Goal: Contribute content: Leave review/rating

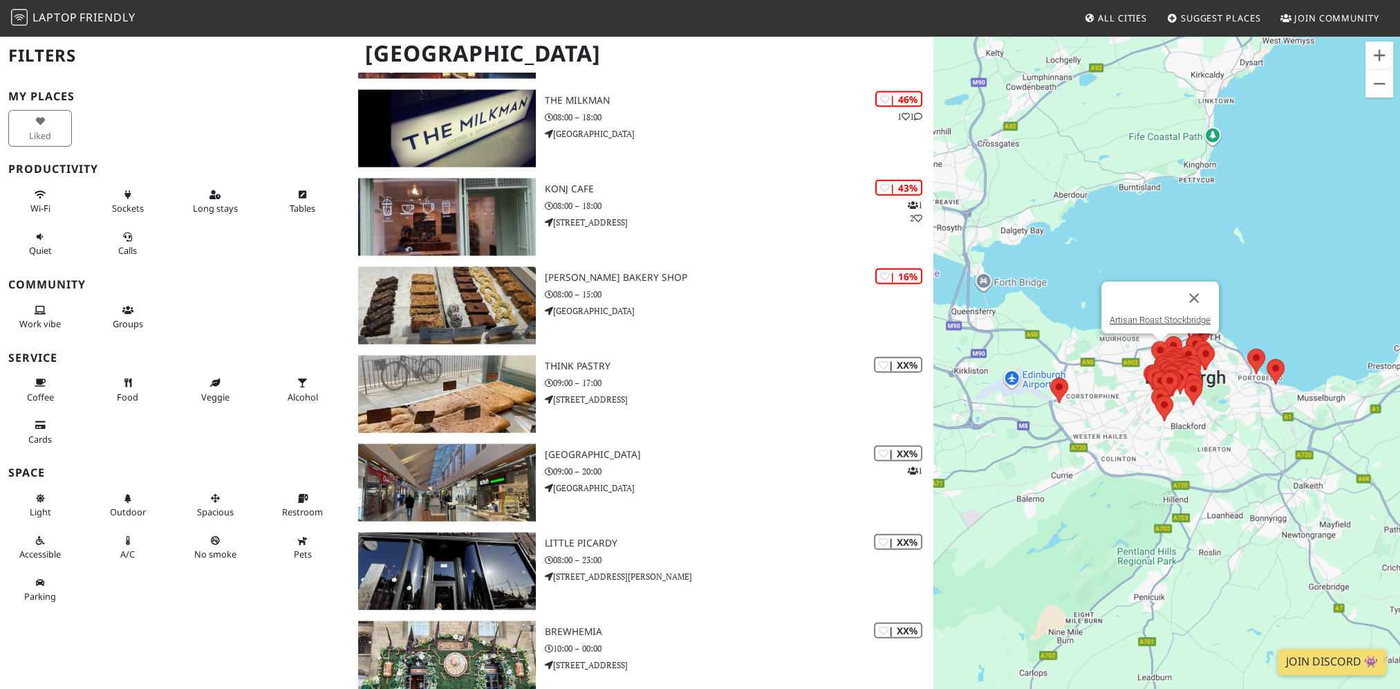
scroll to position [4425, 0]
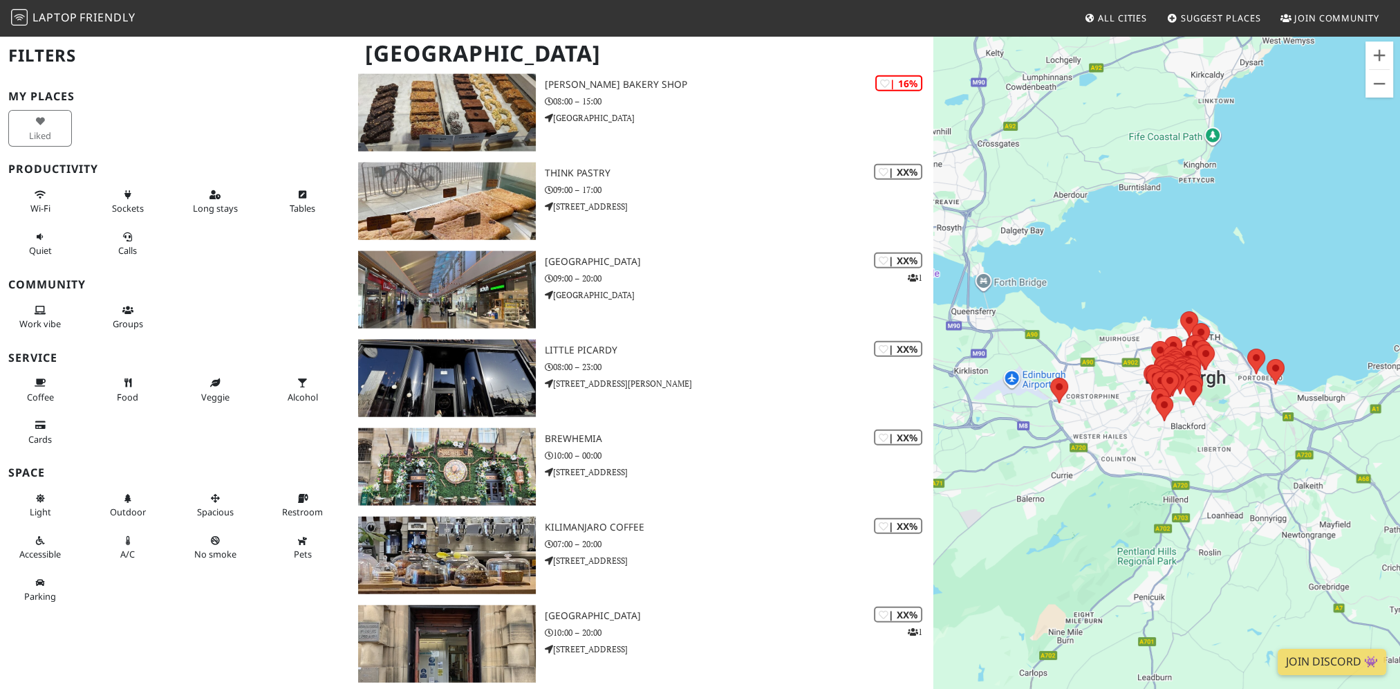
click at [1203, 21] on span "Suggest Places" at bounding box center [1221, 18] width 80 height 12
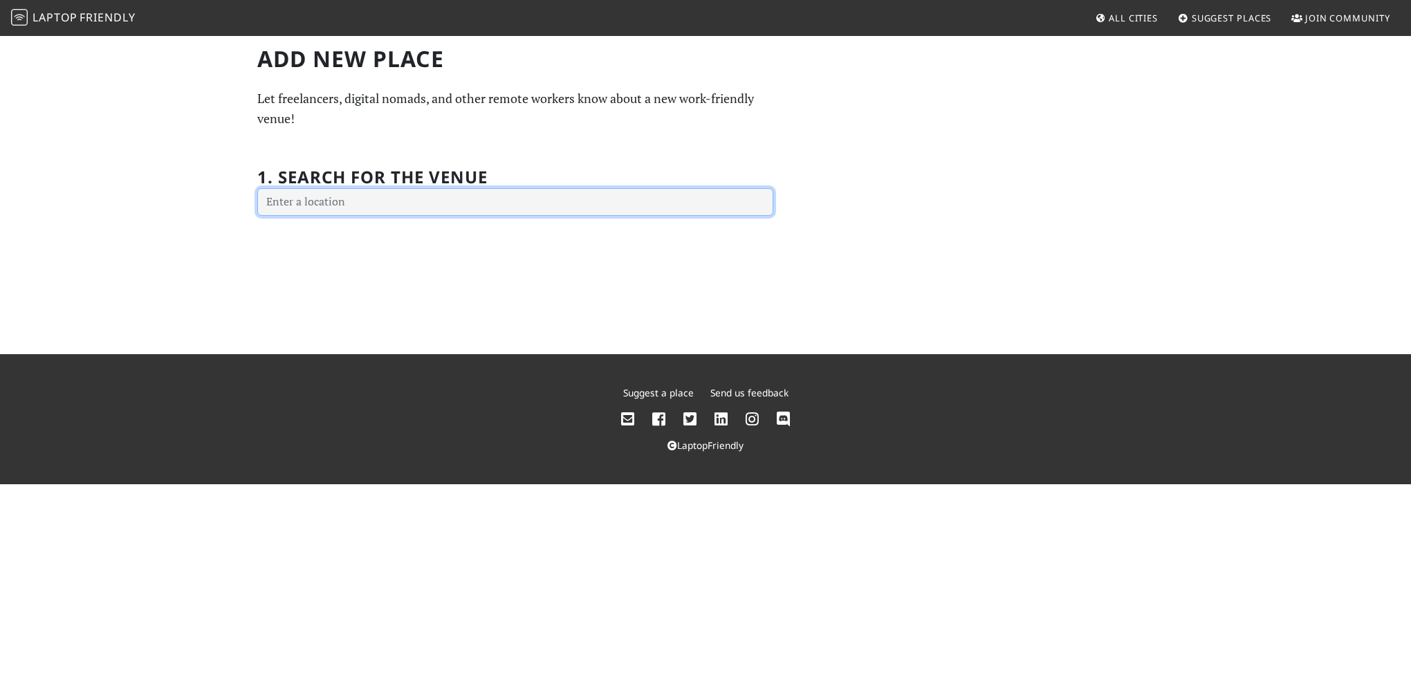
click at [490, 199] on input "text" at bounding box center [515, 202] width 516 height 28
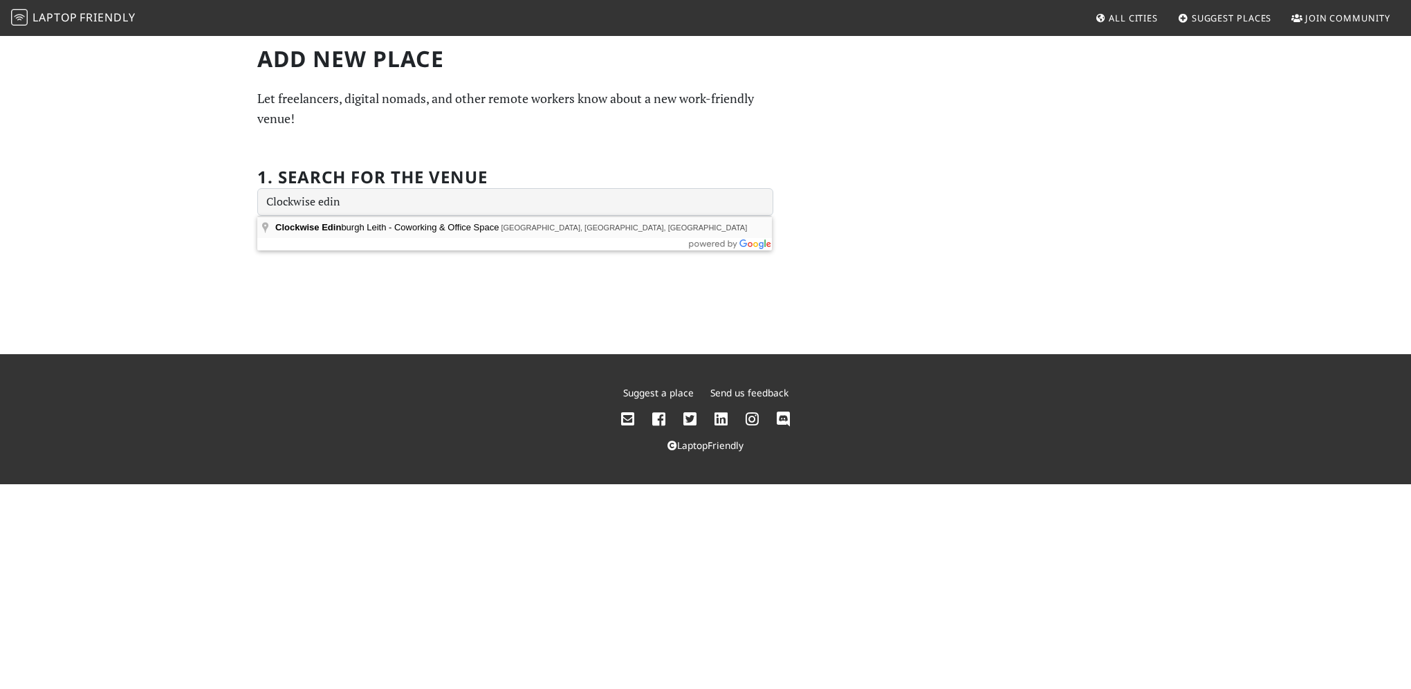
type input "Clockwise Edinburgh Leith - Coworking & Office Space, Commercial Street, Leith,…"
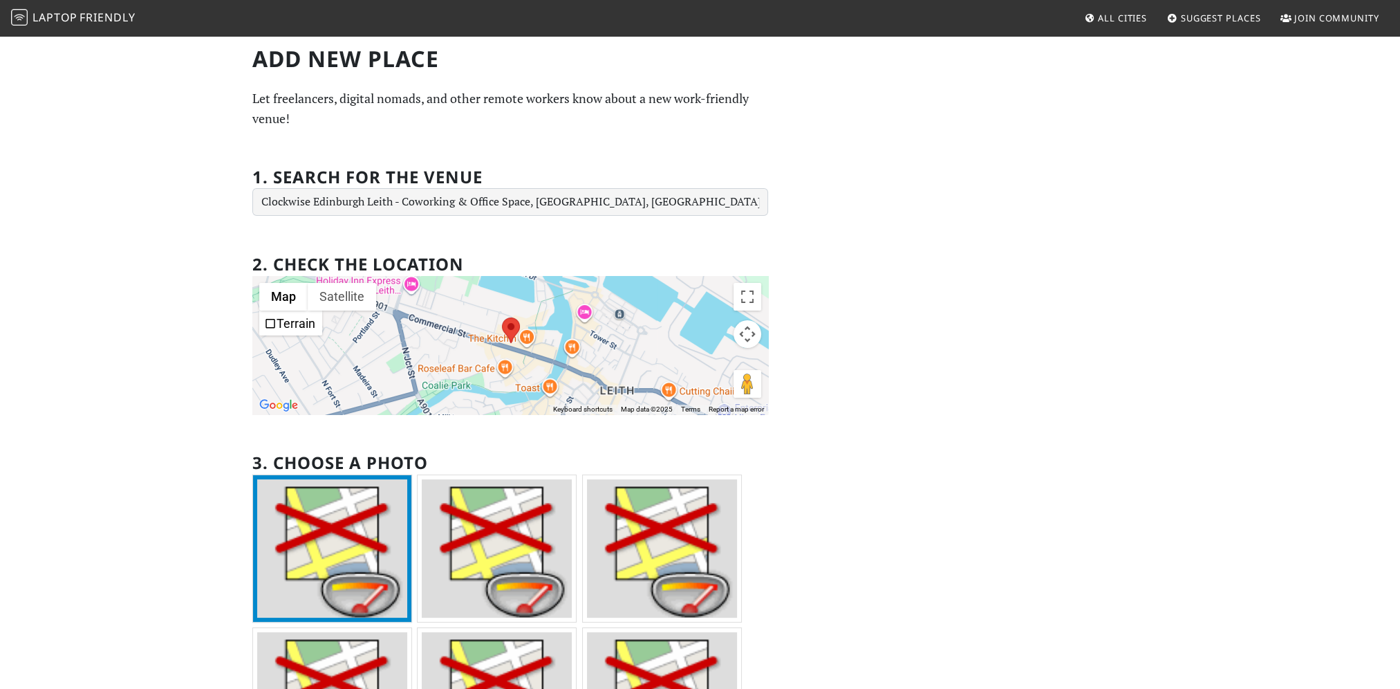
scroll to position [207, 0]
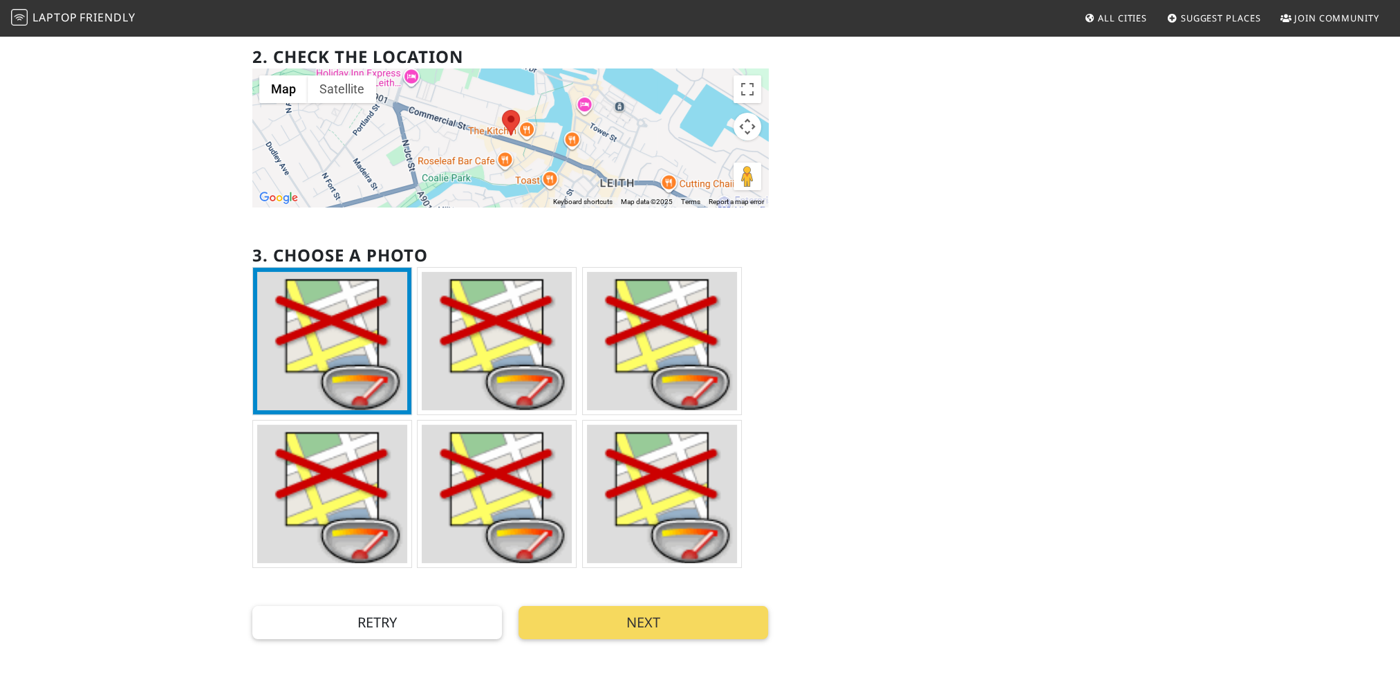
click at [613, 633] on button "Next" at bounding box center [644, 622] width 250 height 33
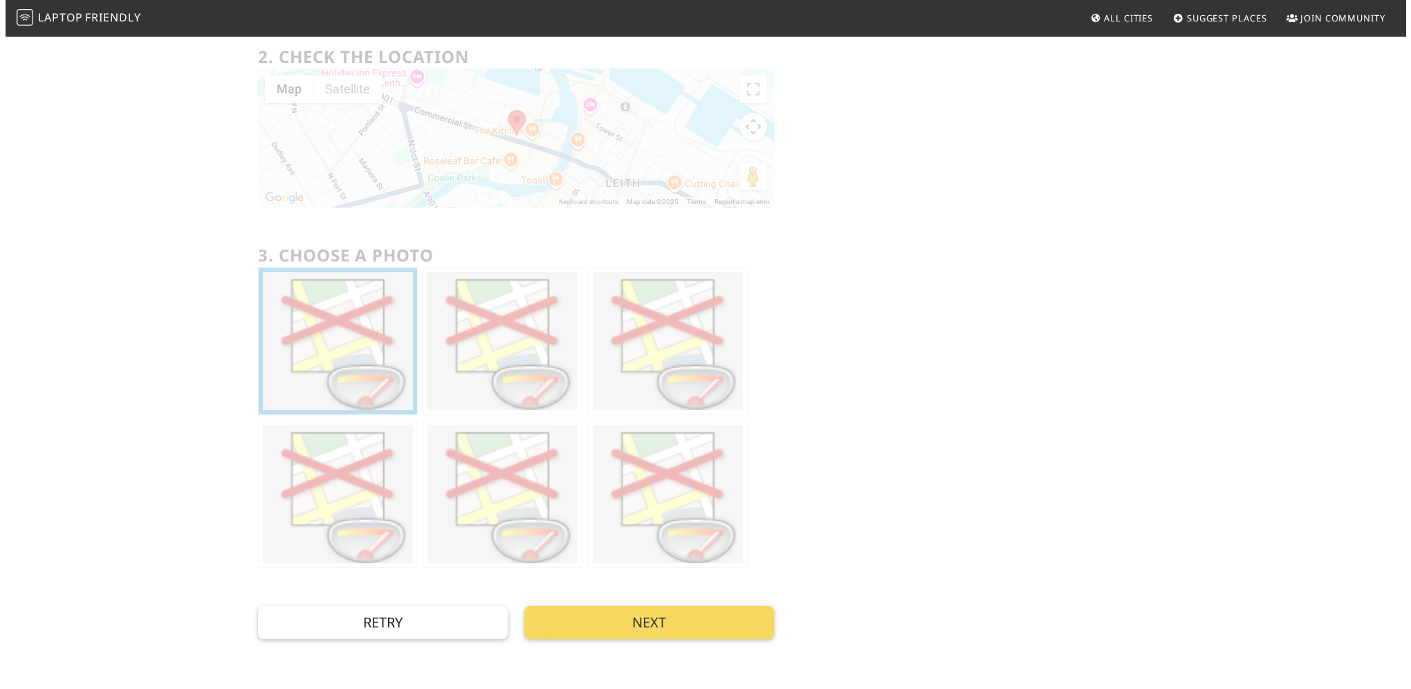
scroll to position [0, 0]
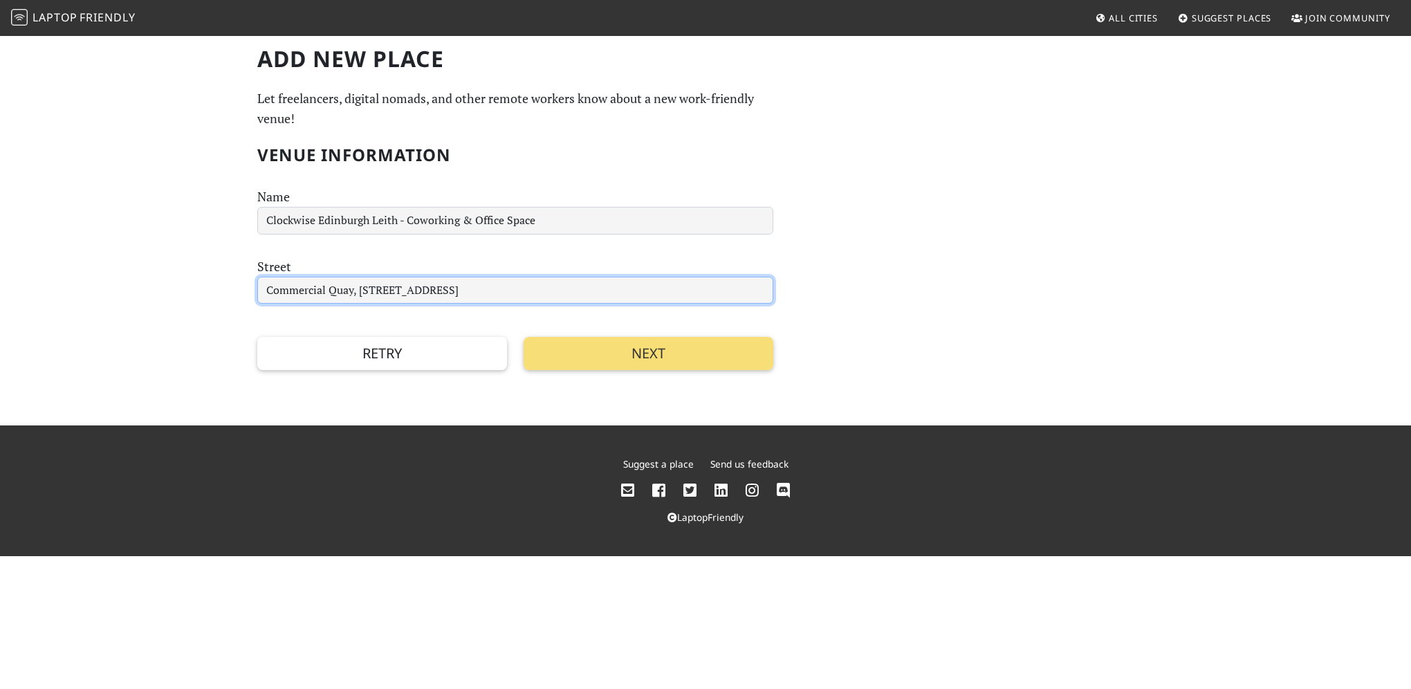
click at [297, 290] on input "Commercial Quay, 84 Commercial Street" at bounding box center [515, 291] width 516 height 28
drag, startPoint x: 357, startPoint y: 290, endPoint x: 201, endPoint y: 274, distance: 156.5
click at [201, 274] on div "Add new Place Let freelancers, digital nomads, and other remote workers know ab…" at bounding box center [705, 230] width 1411 height 391
click at [386, 282] on input "84 Commercial Street" at bounding box center [515, 291] width 516 height 28
type input "84 Commercial Street, Leith"
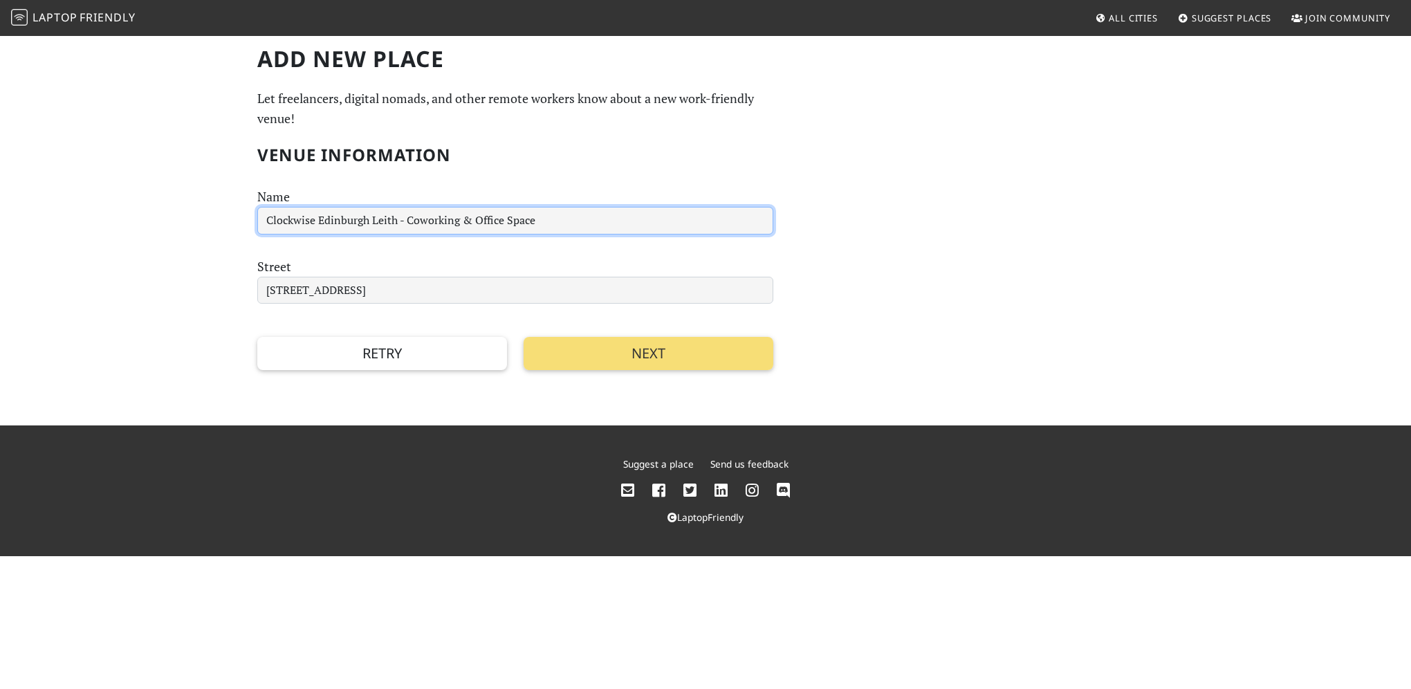
click at [316, 216] on input "Clockwise Edinburgh Leith - Coworking & Office Space" at bounding box center [515, 221] width 516 height 28
drag, startPoint x: 595, startPoint y: 225, endPoint x: 431, endPoint y: 224, distance: 163.2
click at [431, 224] on input "Clockwise Offices Edinburgh Leith - Coworking & Office Space" at bounding box center [515, 221] width 516 height 28
type input "Clockwise Offices Edinburgh Leith"
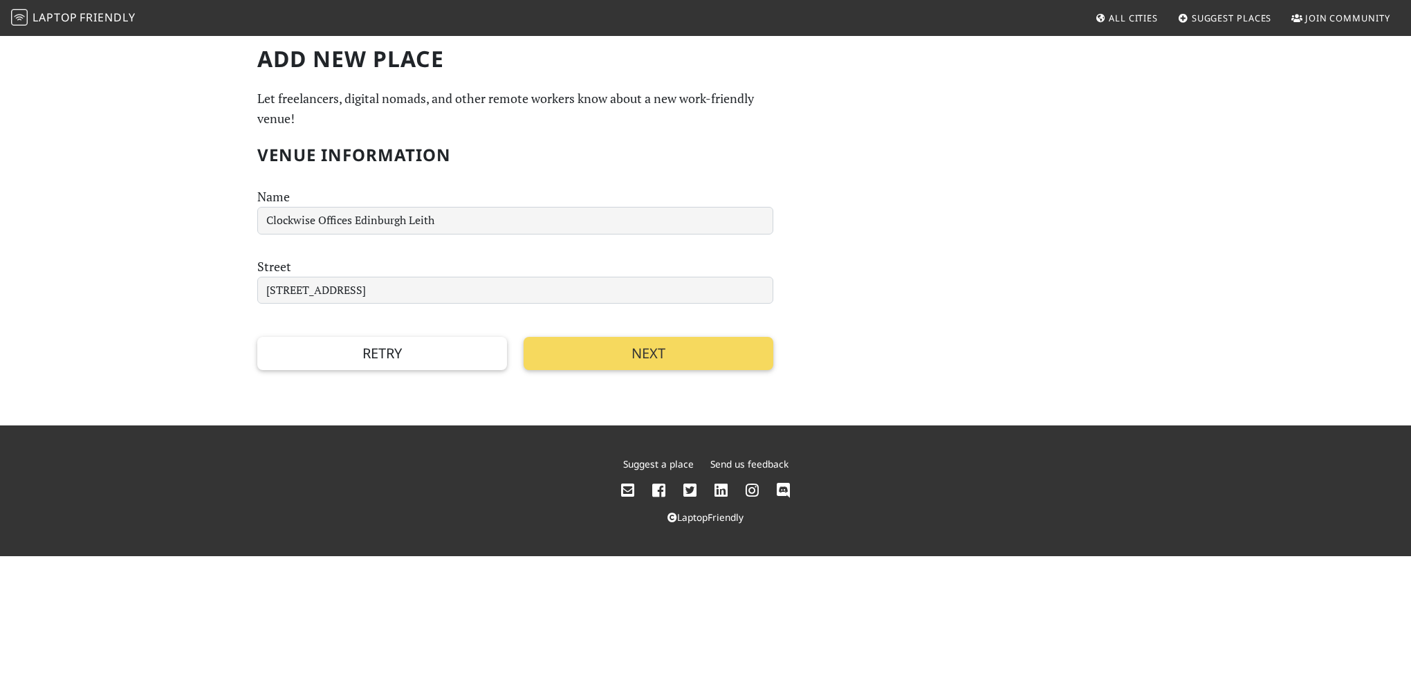
click at [570, 346] on button "Next" at bounding box center [648, 353] width 250 height 33
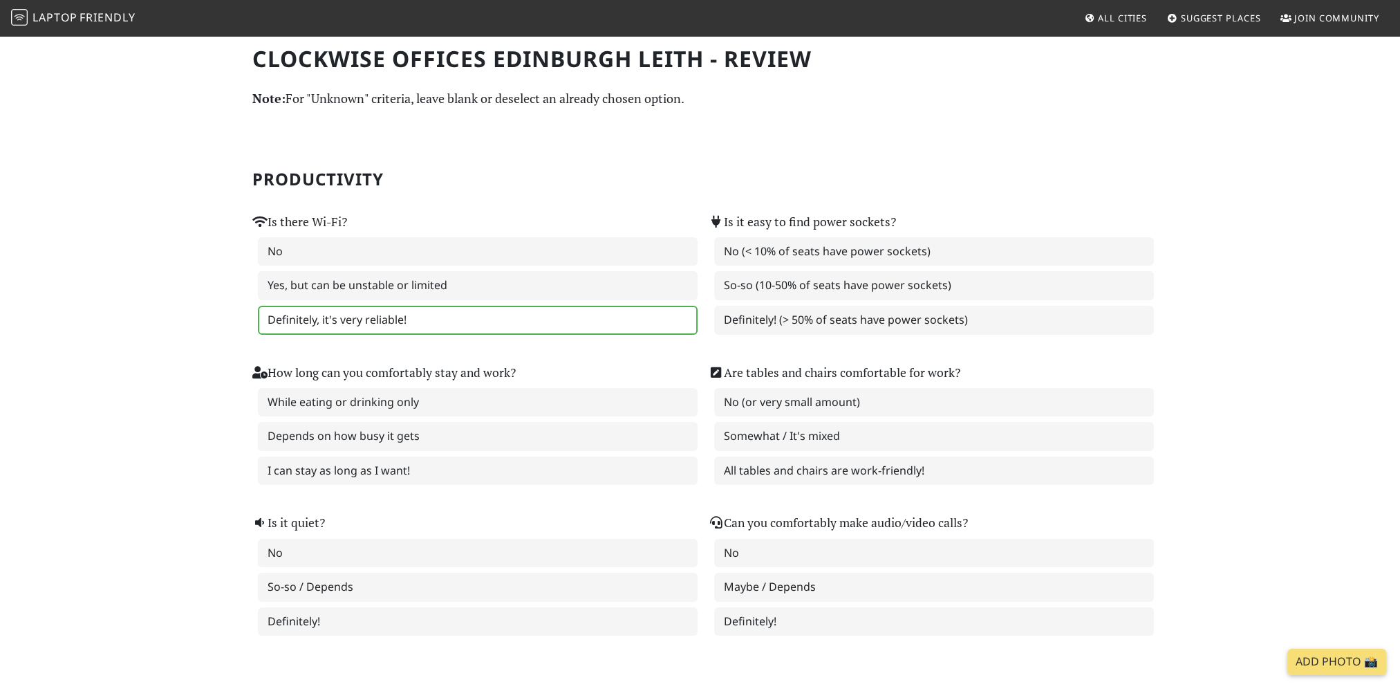
click at [301, 322] on label "Definitely, it's very reliable!" at bounding box center [478, 320] width 440 height 29
click at [748, 324] on label "Definitely! (> 50% of seats have power sockets)" at bounding box center [934, 320] width 440 height 29
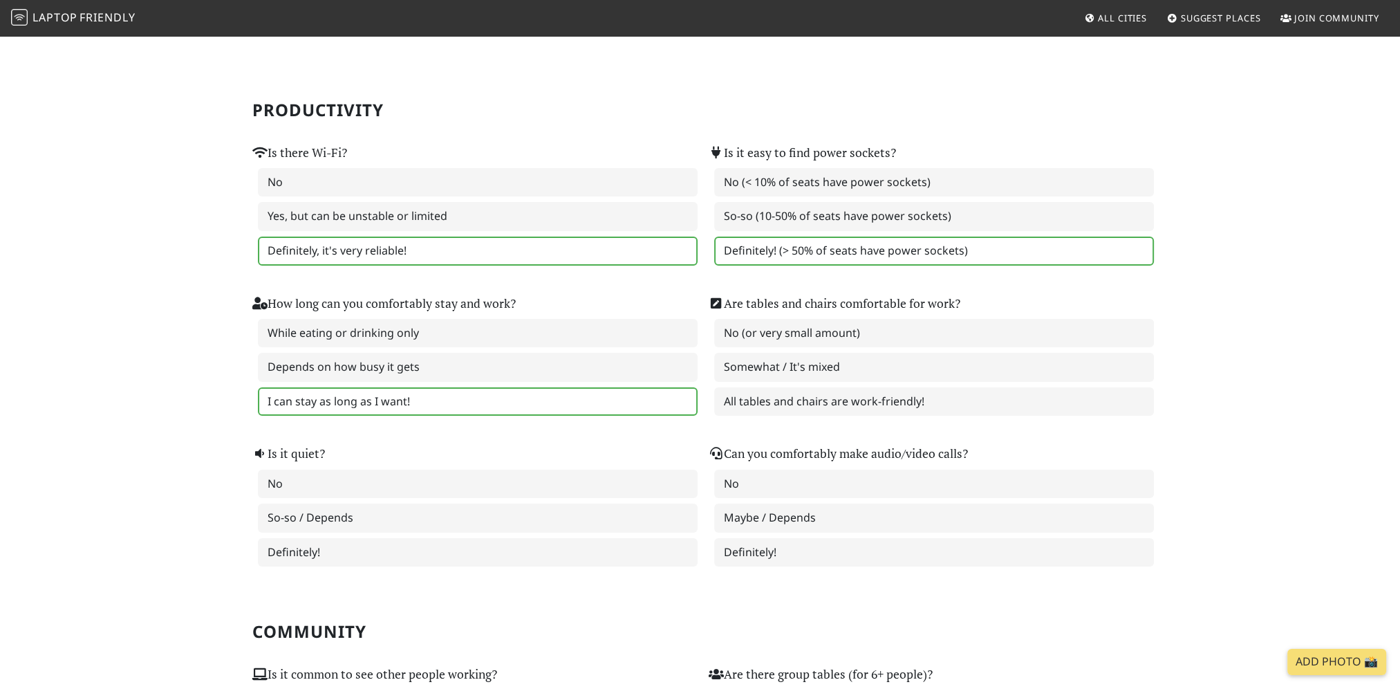
click at [346, 391] on label "I can stay as long as I want!" at bounding box center [478, 401] width 440 height 29
click at [871, 370] on label "Somewhat / It's mixed" at bounding box center [934, 367] width 440 height 29
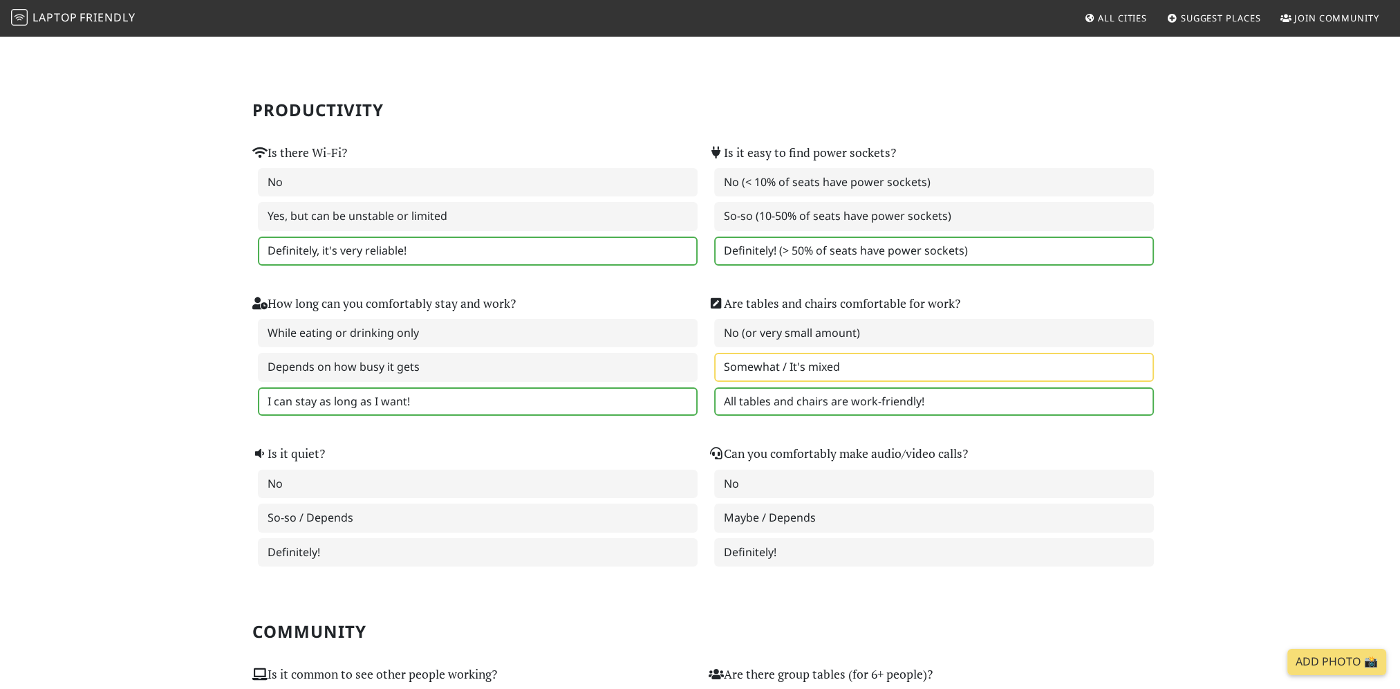
click at [794, 407] on label "All tables and chairs are work-friendly!" at bounding box center [934, 401] width 440 height 29
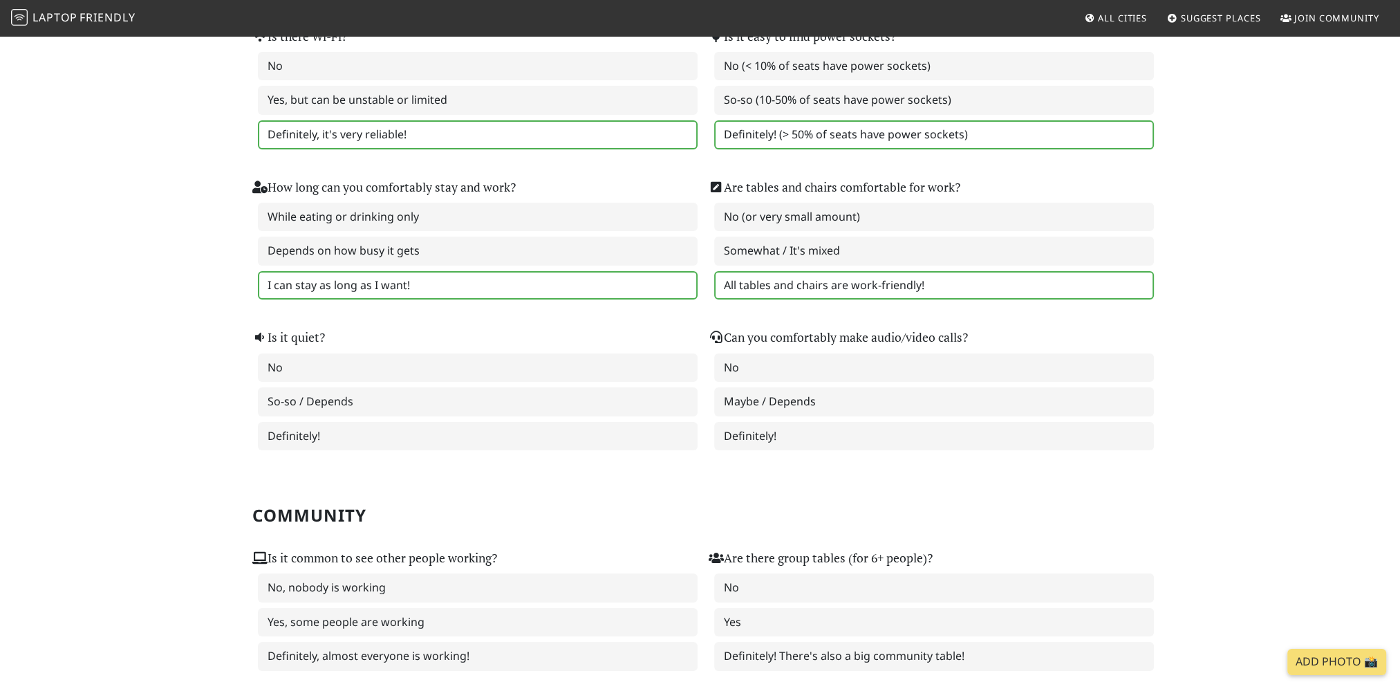
scroll to position [207, 0]
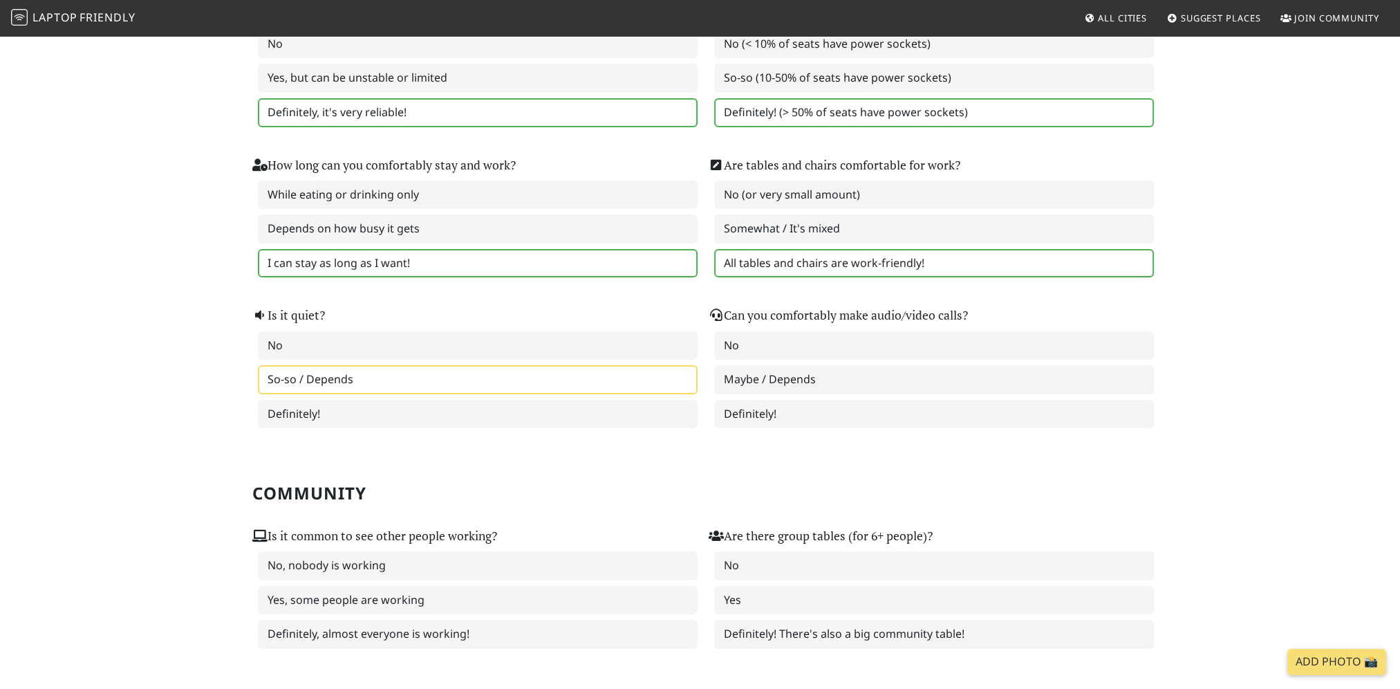
click at [313, 380] on label "So-so / Depends" at bounding box center [478, 379] width 440 height 29
click at [780, 412] on label "Definitely!" at bounding box center [934, 414] width 440 height 29
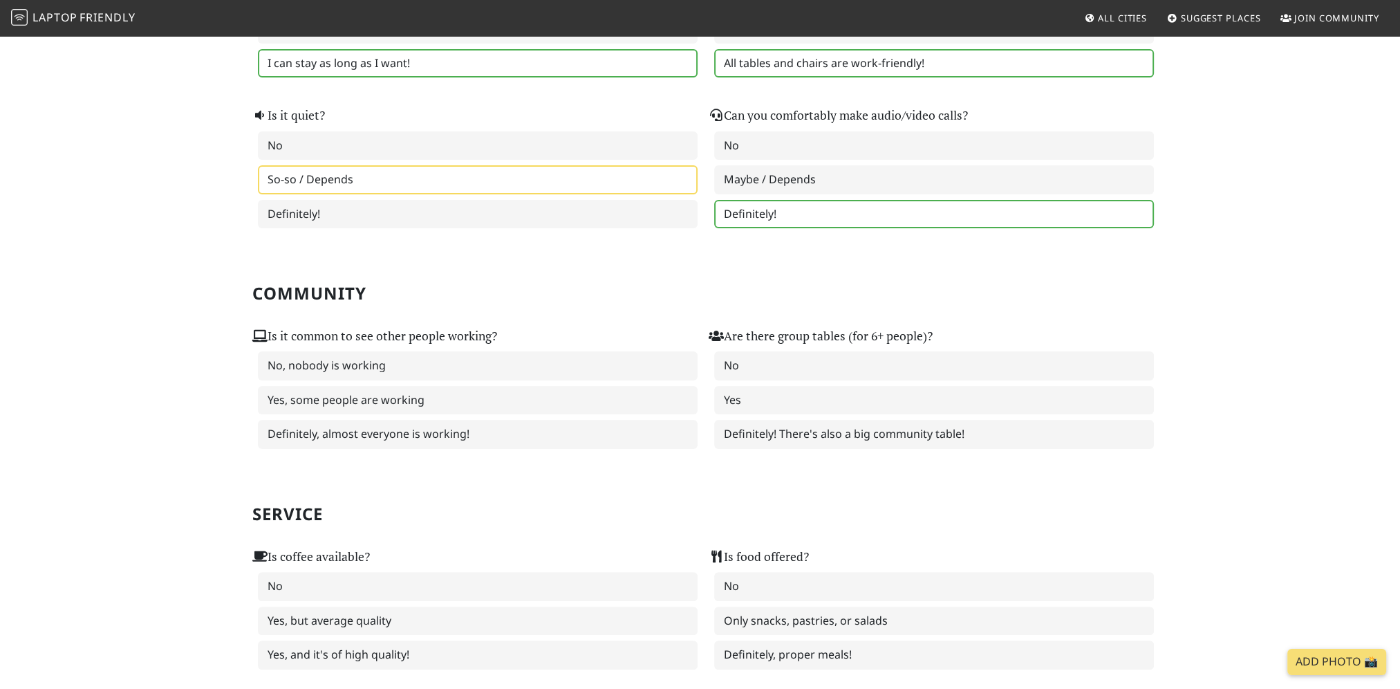
scroll to position [415, 0]
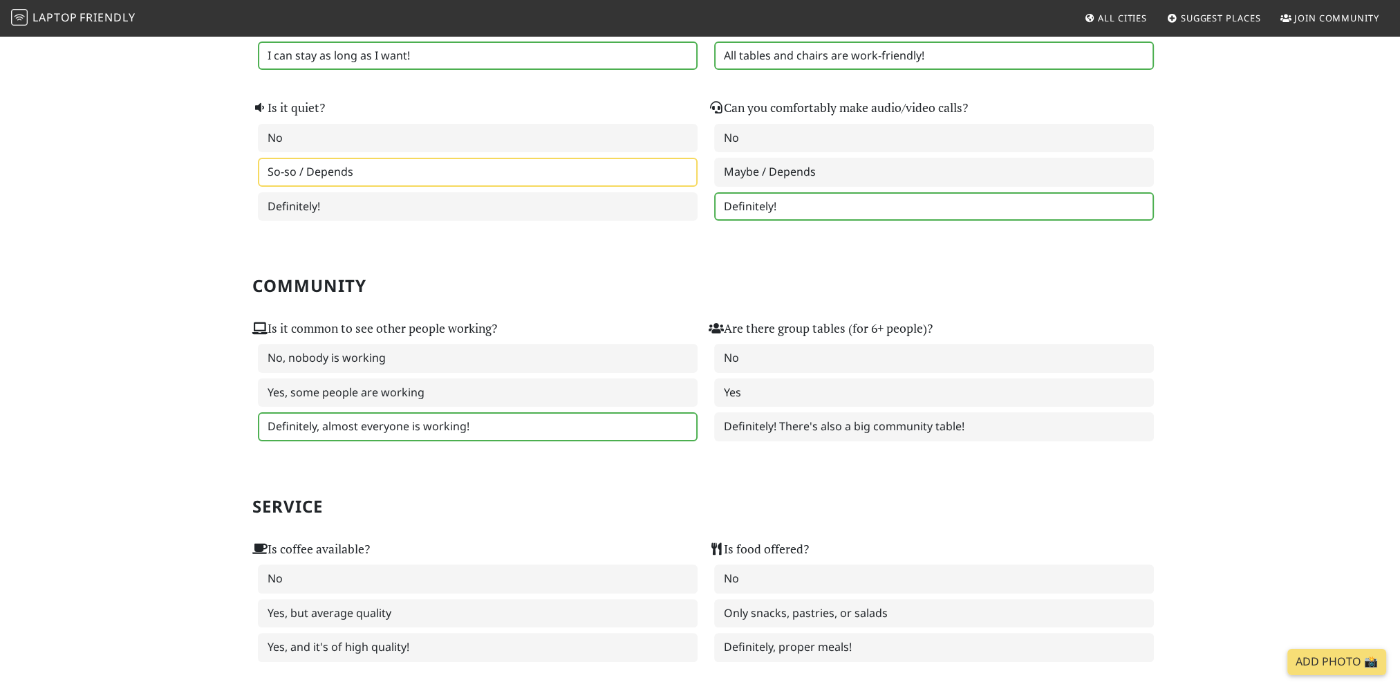
click at [412, 413] on label "Definitely, almost everyone is working!" at bounding box center [478, 426] width 440 height 29
click at [437, 393] on label "Yes, some people are working" at bounding box center [478, 392] width 440 height 29
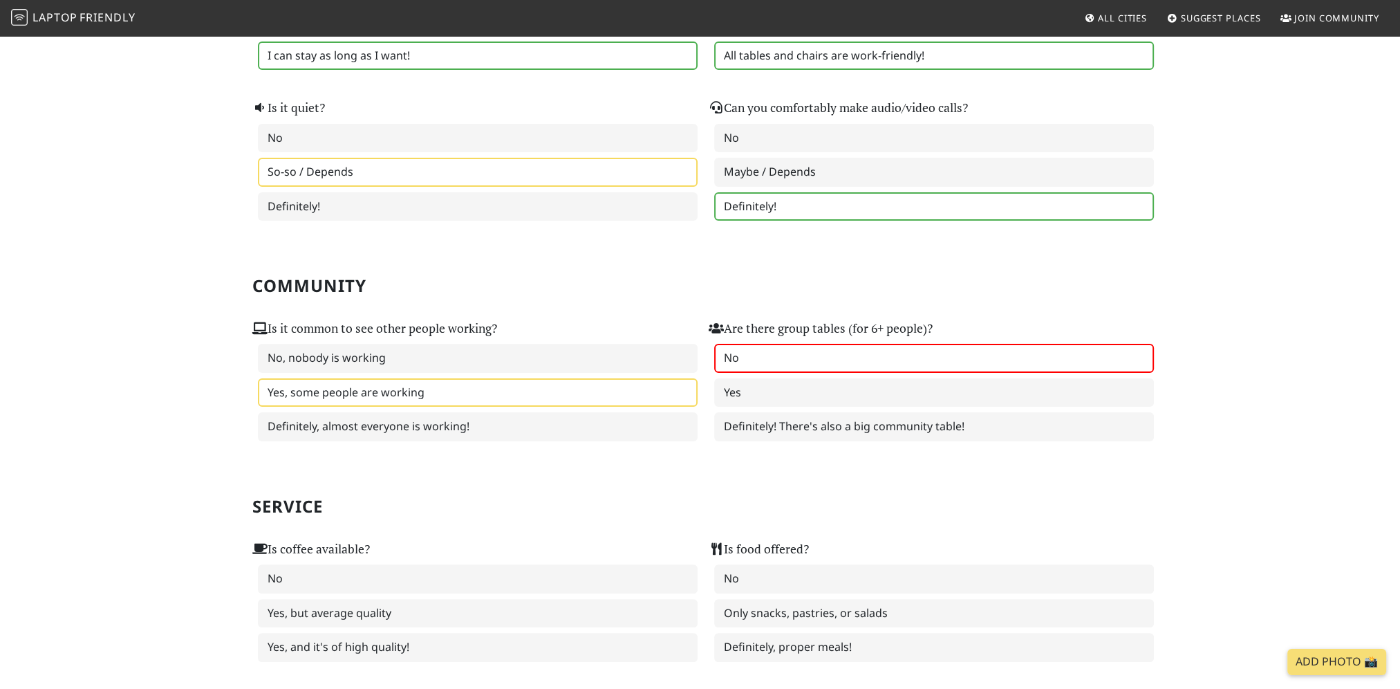
click at [762, 354] on label "No" at bounding box center [934, 358] width 440 height 29
click at [727, 380] on label "Yes" at bounding box center [934, 392] width 440 height 29
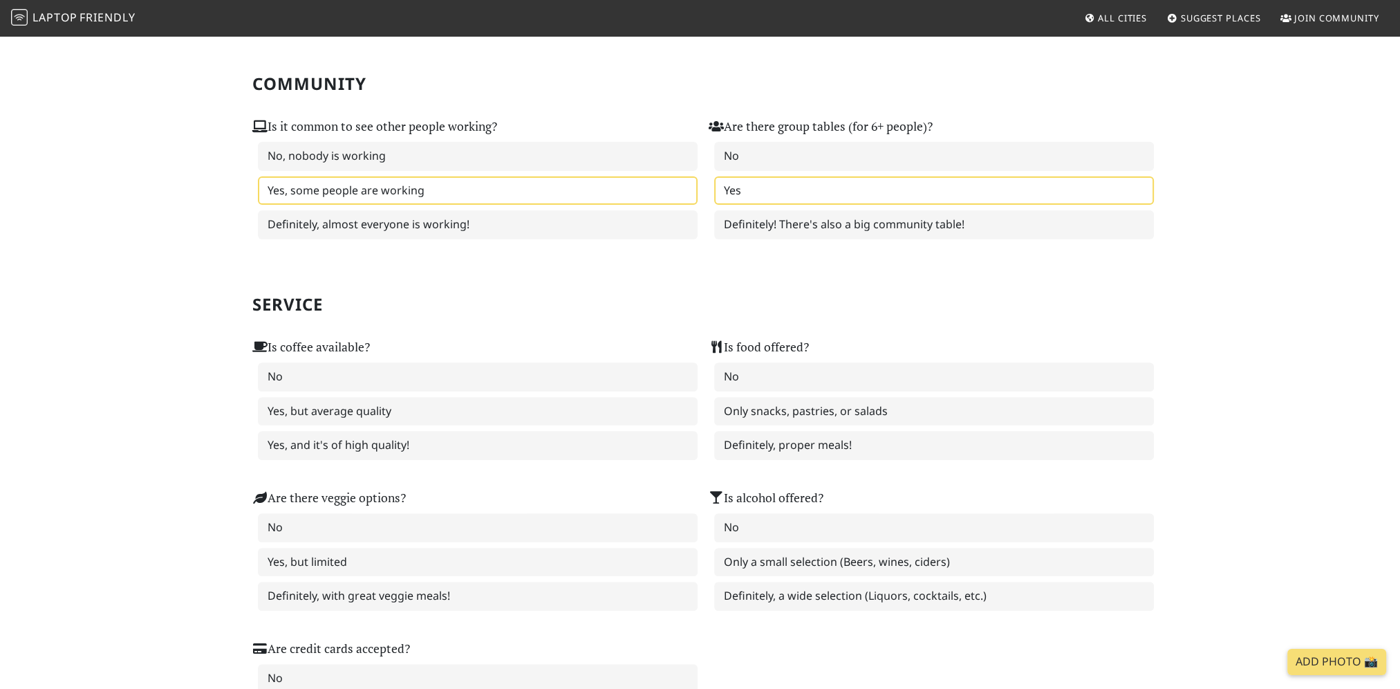
scroll to position [622, 0]
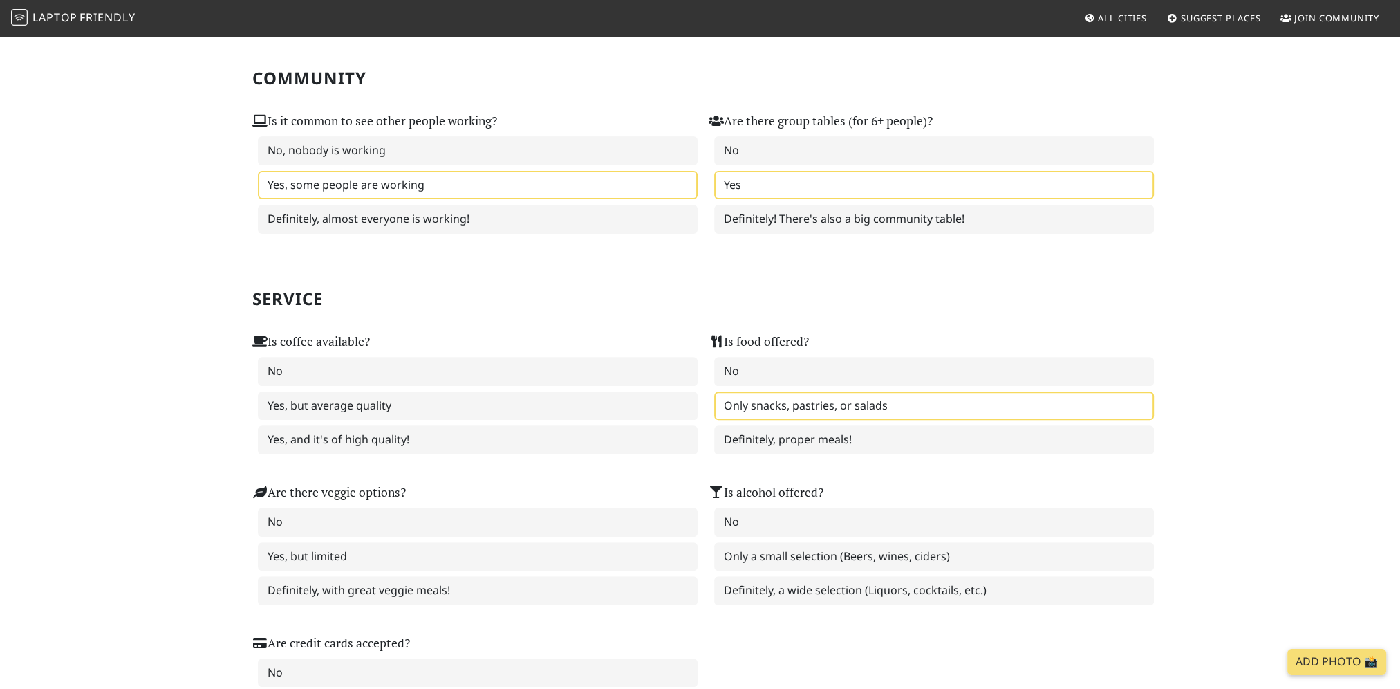
click at [750, 402] on label "Only snacks, pastries, or salads" at bounding box center [934, 405] width 440 height 29
click at [525, 434] on label "Yes, and it's of high quality!" at bounding box center [478, 439] width 440 height 29
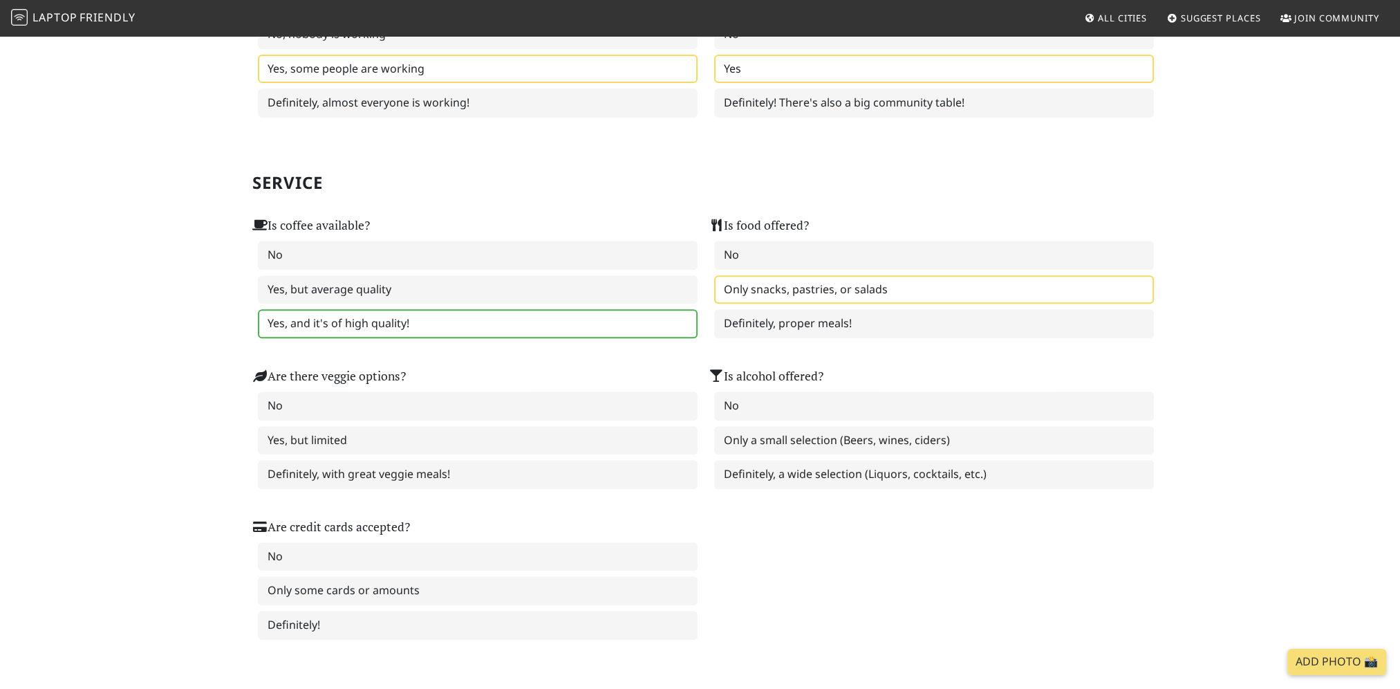
scroll to position [761, 0]
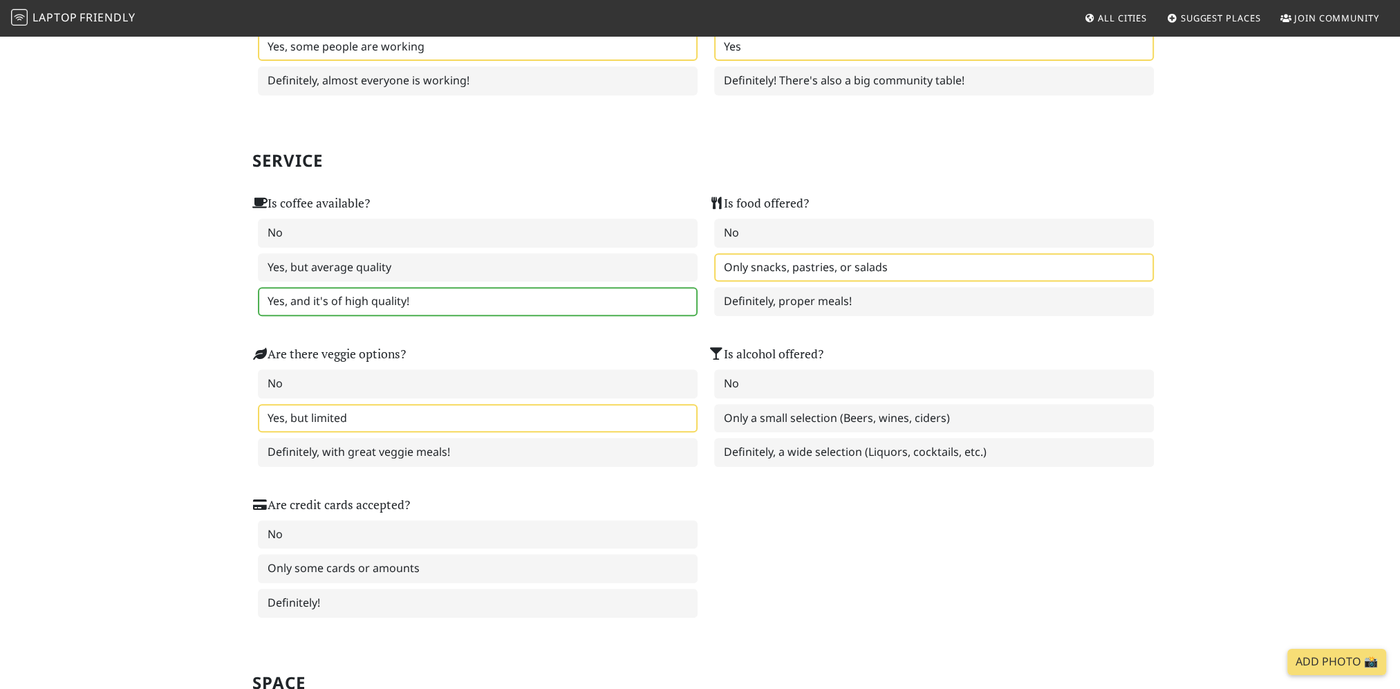
click at [304, 407] on label "Yes, but limited" at bounding box center [478, 418] width 440 height 29
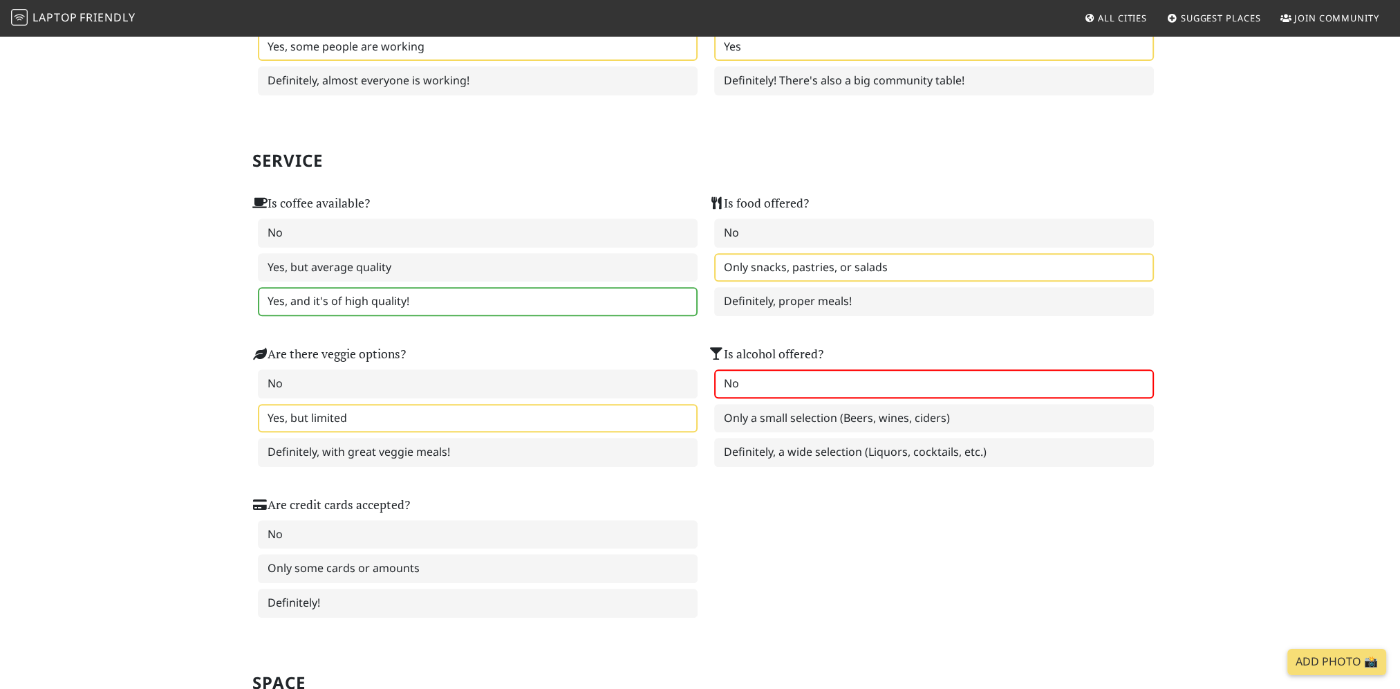
click at [772, 371] on label "No" at bounding box center [934, 383] width 440 height 29
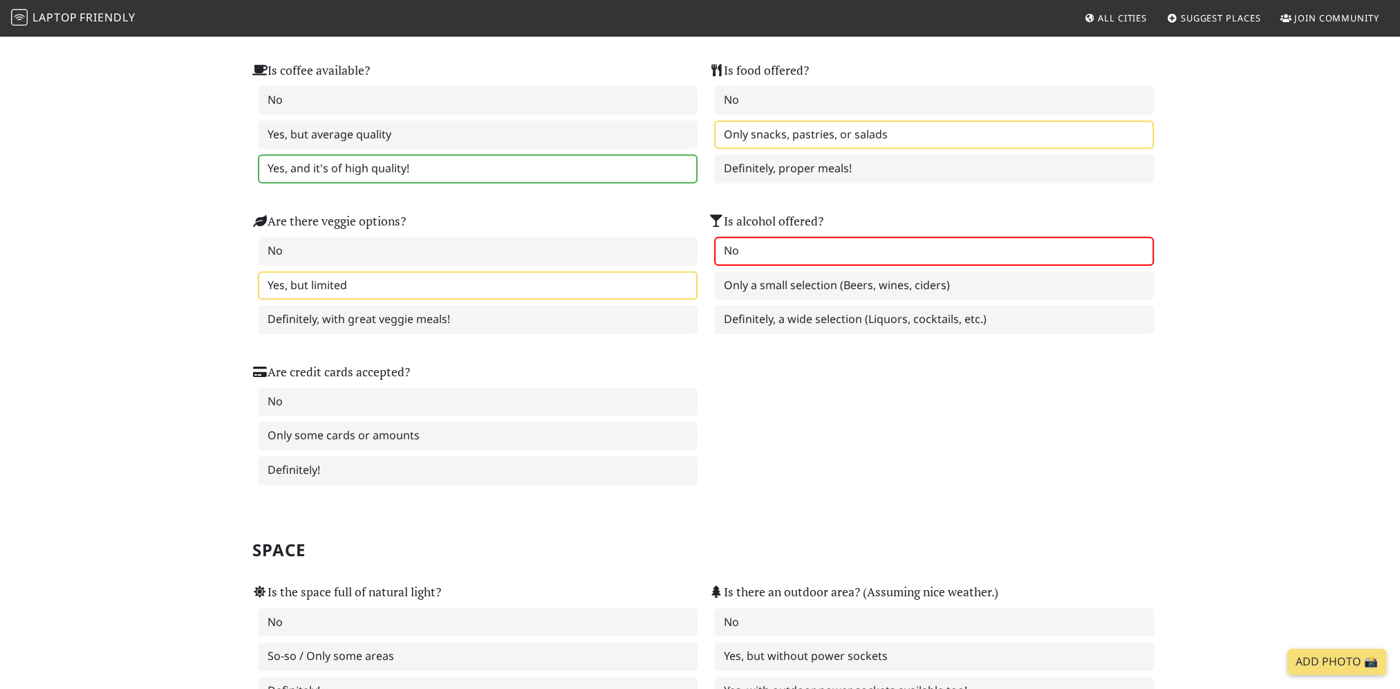
scroll to position [899, 0]
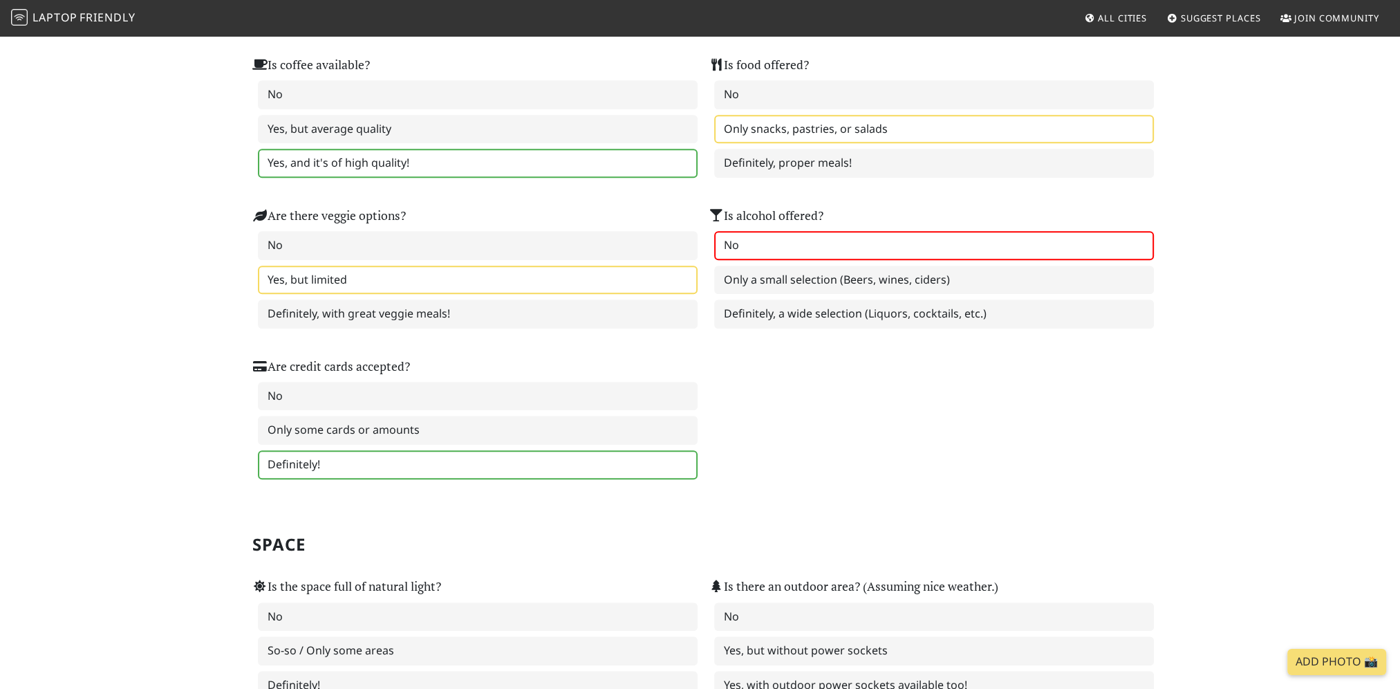
click at [299, 453] on label "Definitely!" at bounding box center [478, 464] width 440 height 29
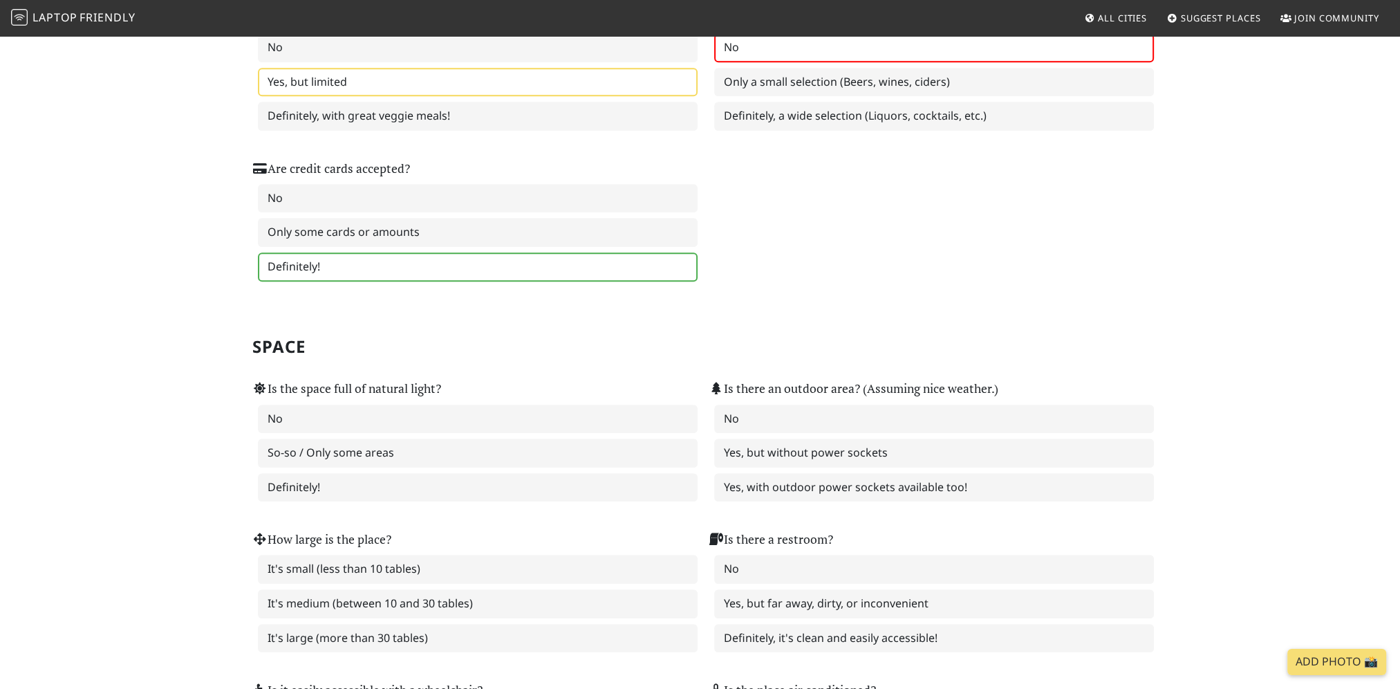
scroll to position [1106, 0]
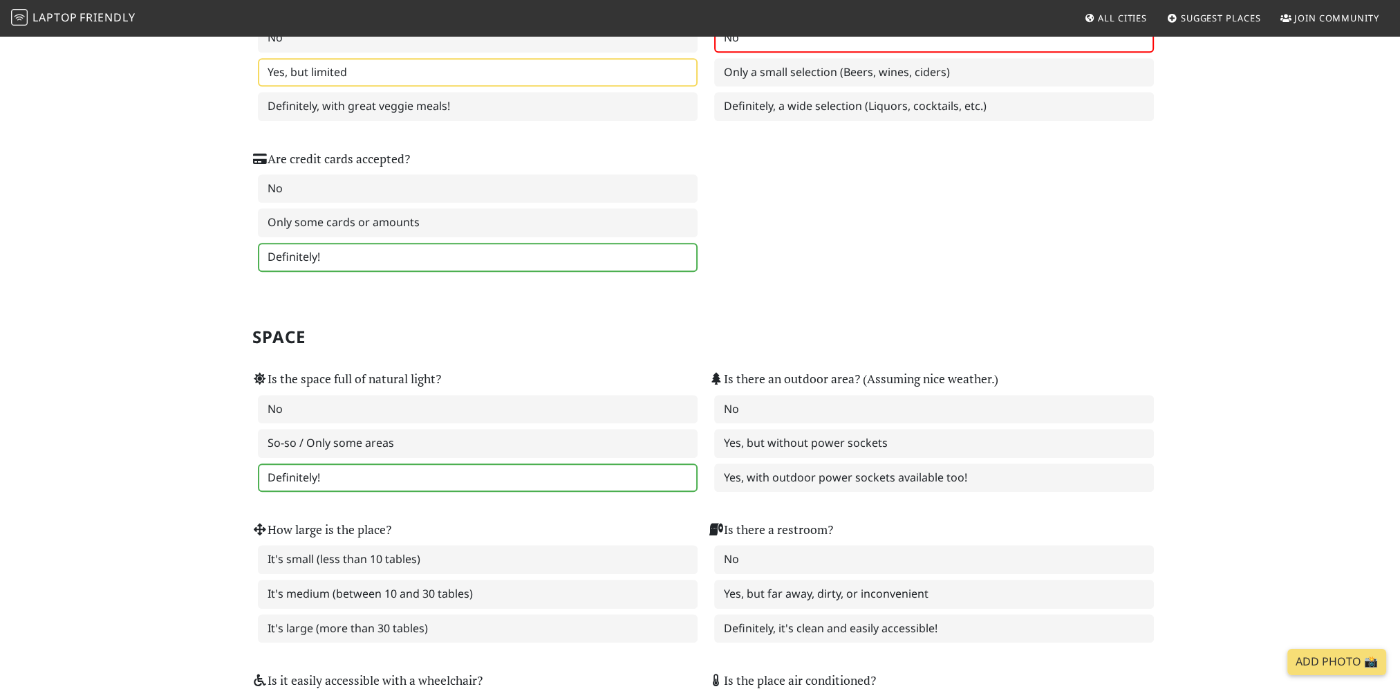
click at [279, 467] on label "Definitely!" at bounding box center [478, 477] width 440 height 29
click at [768, 432] on label "Yes, but without power sockets" at bounding box center [934, 443] width 440 height 29
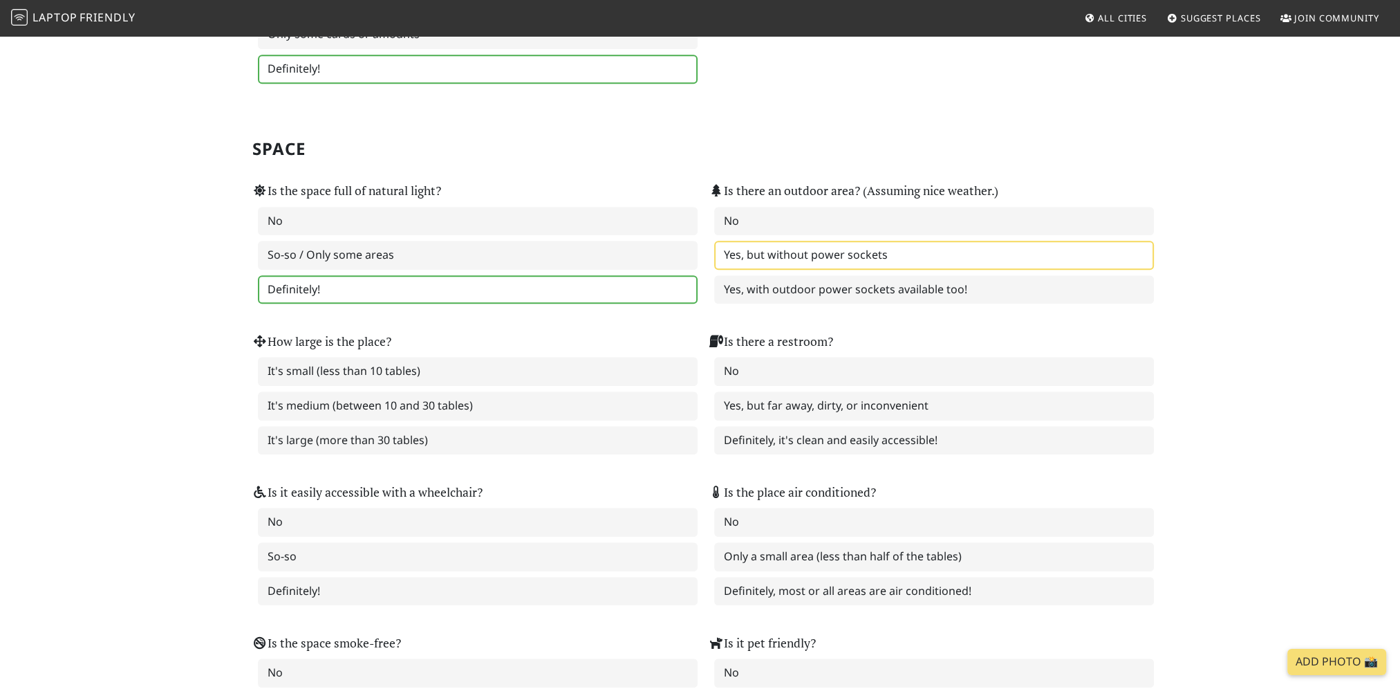
scroll to position [1383, 0]
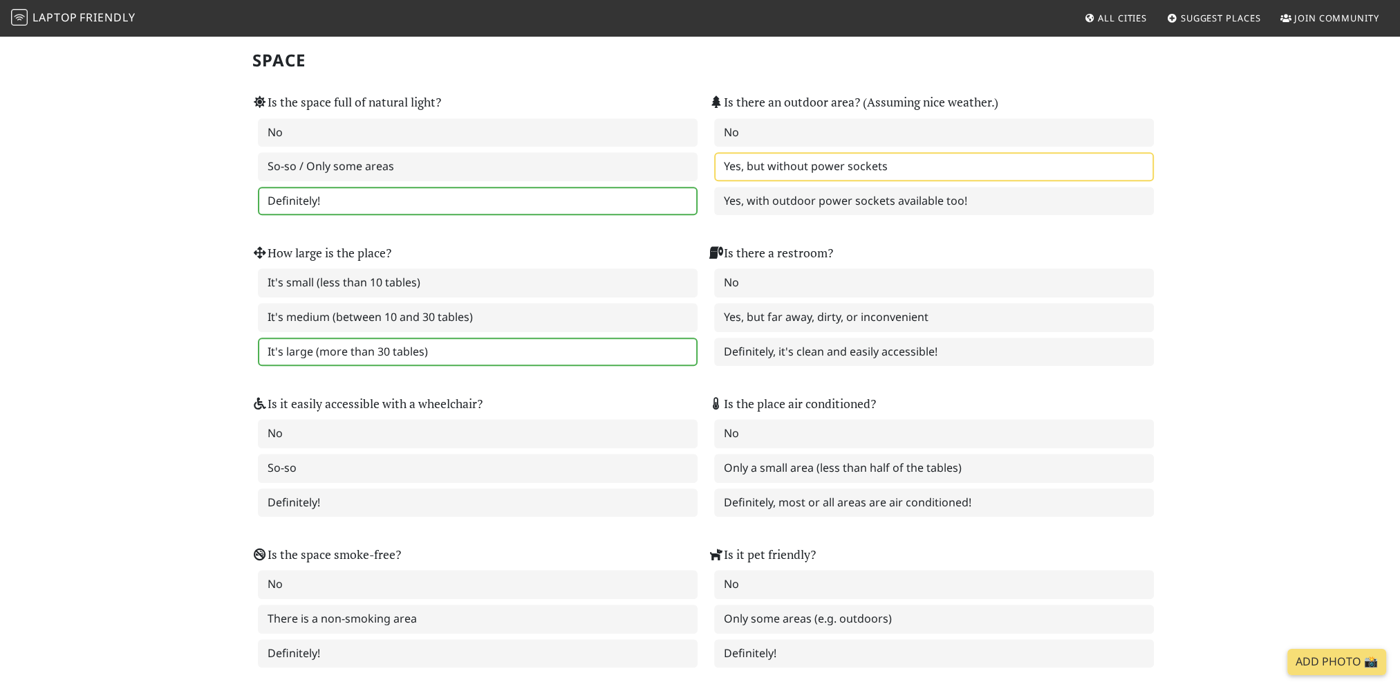
click at [322, 337] on label "It's large (more than 30 tables)" at bounding box center [478, 351] width 440 height 29
click at [824, 337] on label "Definitely, it's clean and easily accessible!" at bounding box center [934, 351] width 440 height 29
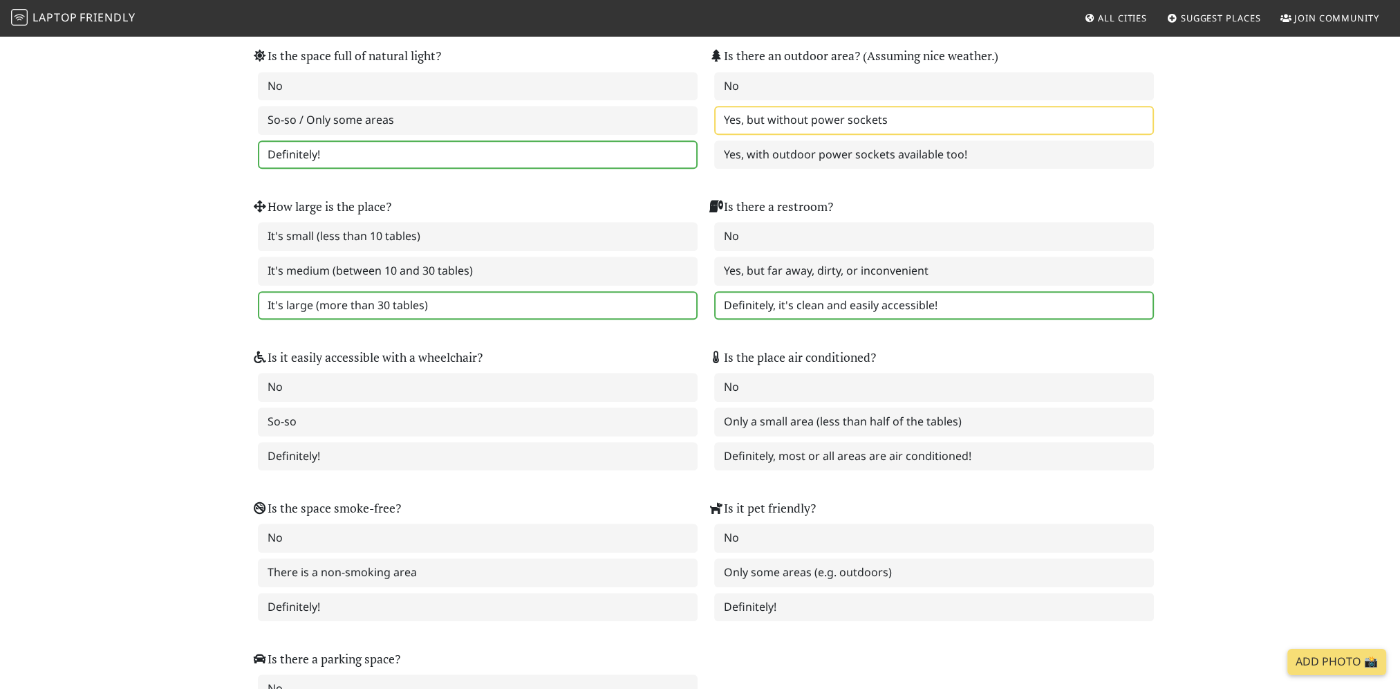
scroll to position [1452, 0]
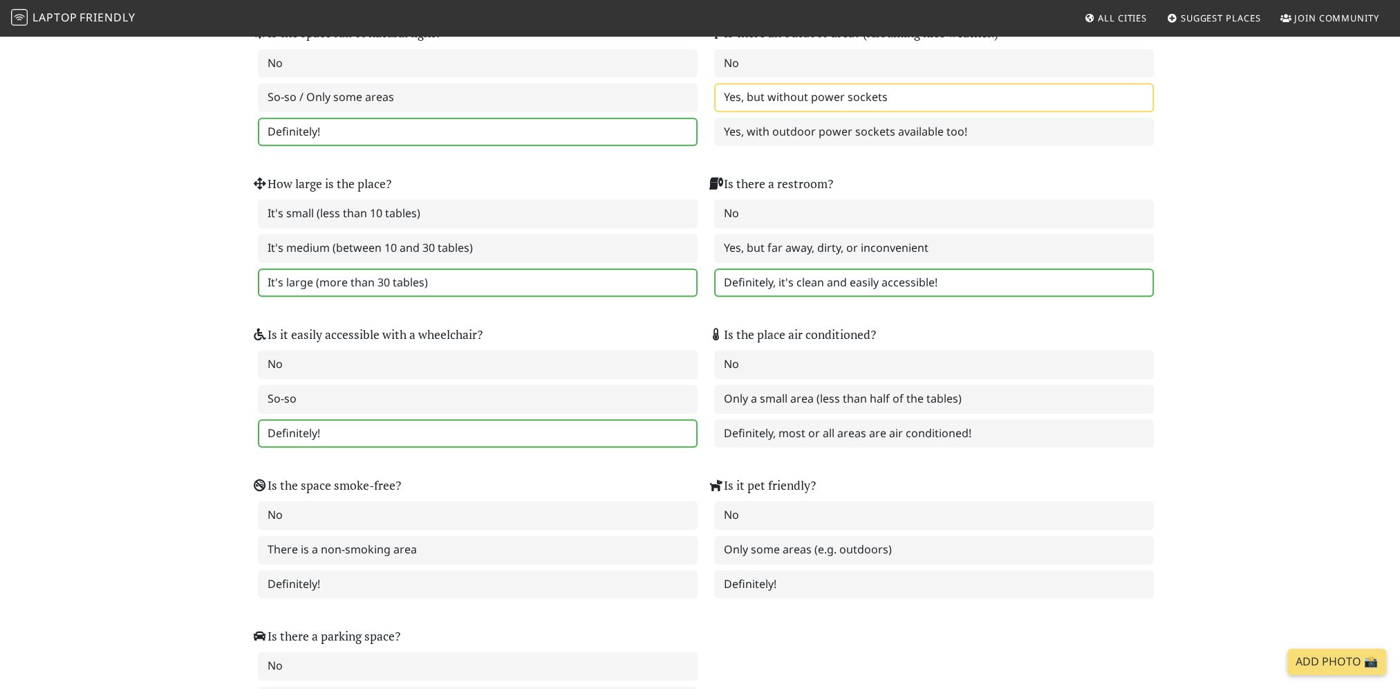
click at [321, 419] on label "Definitely!" at bounding box center [478, 433] width 440 height 29
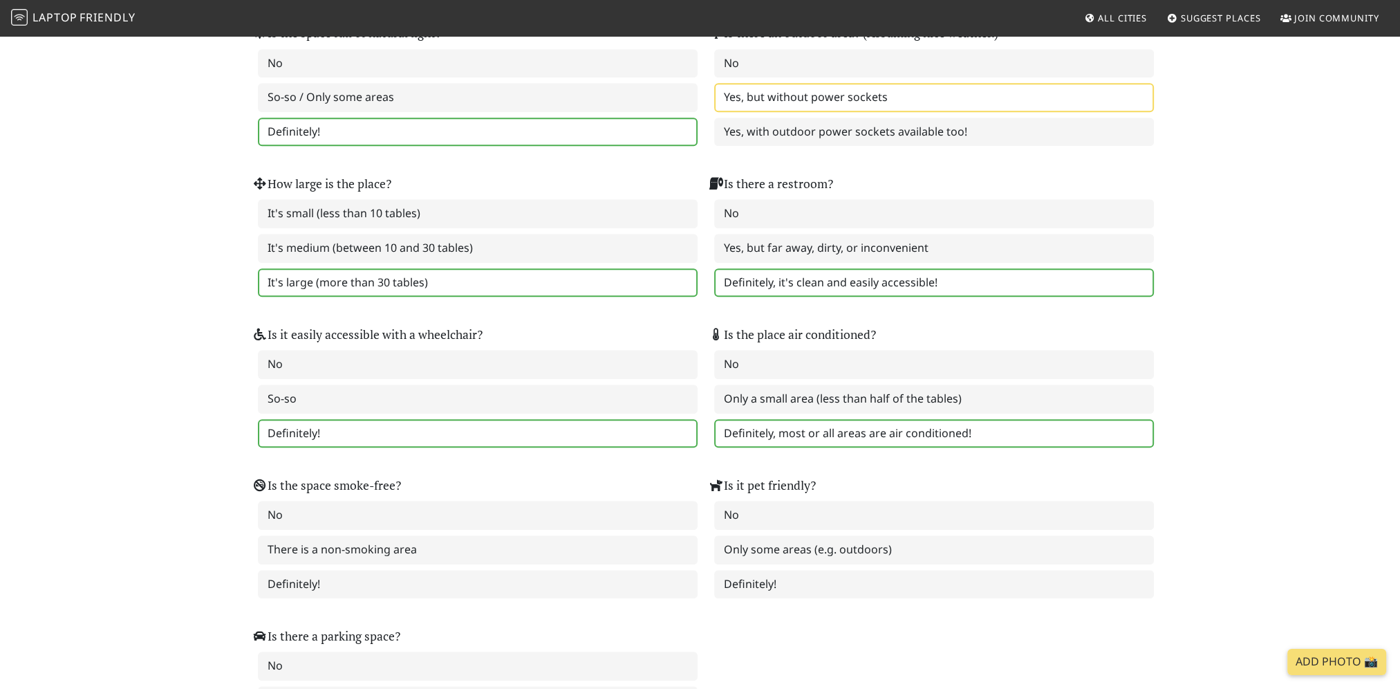
click at [778, 419] on label "Definitely, most or all areas are air conditioned!" at bounding box center [934, 433] width 440 height 29
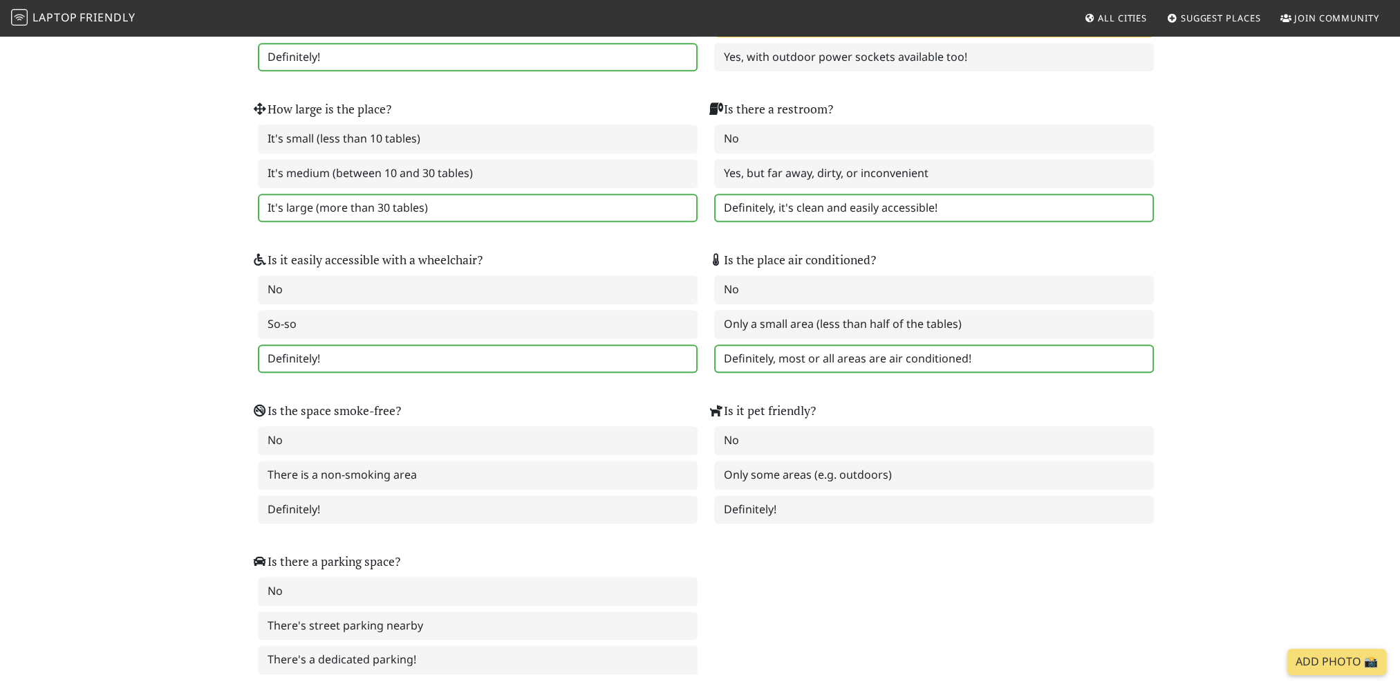
scroll to position [1590, 0]
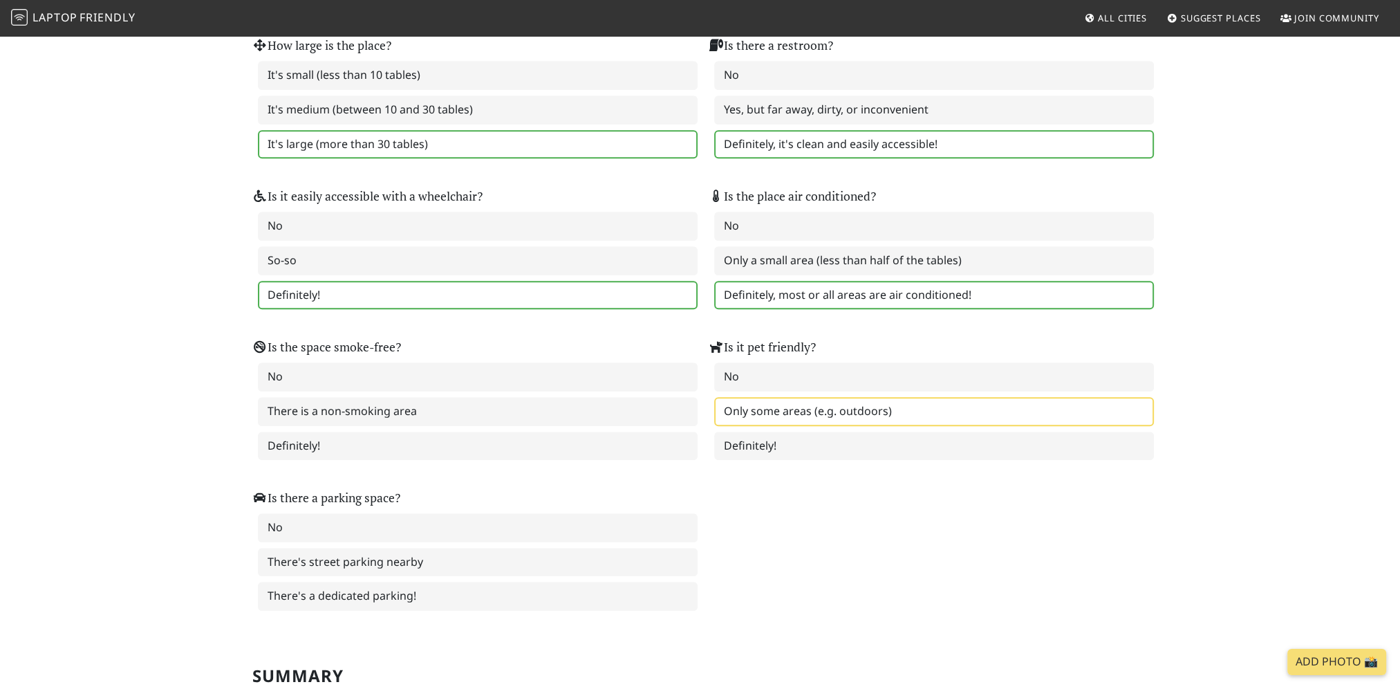
click at [763, 397] on label "Only some areas (e.g. outdoors)" at bounding box center [934, 411] width 440 height 29
click at [402, 404] on label "There is a non-smoking area" at bounding box center [478, 411] width 440 height 29
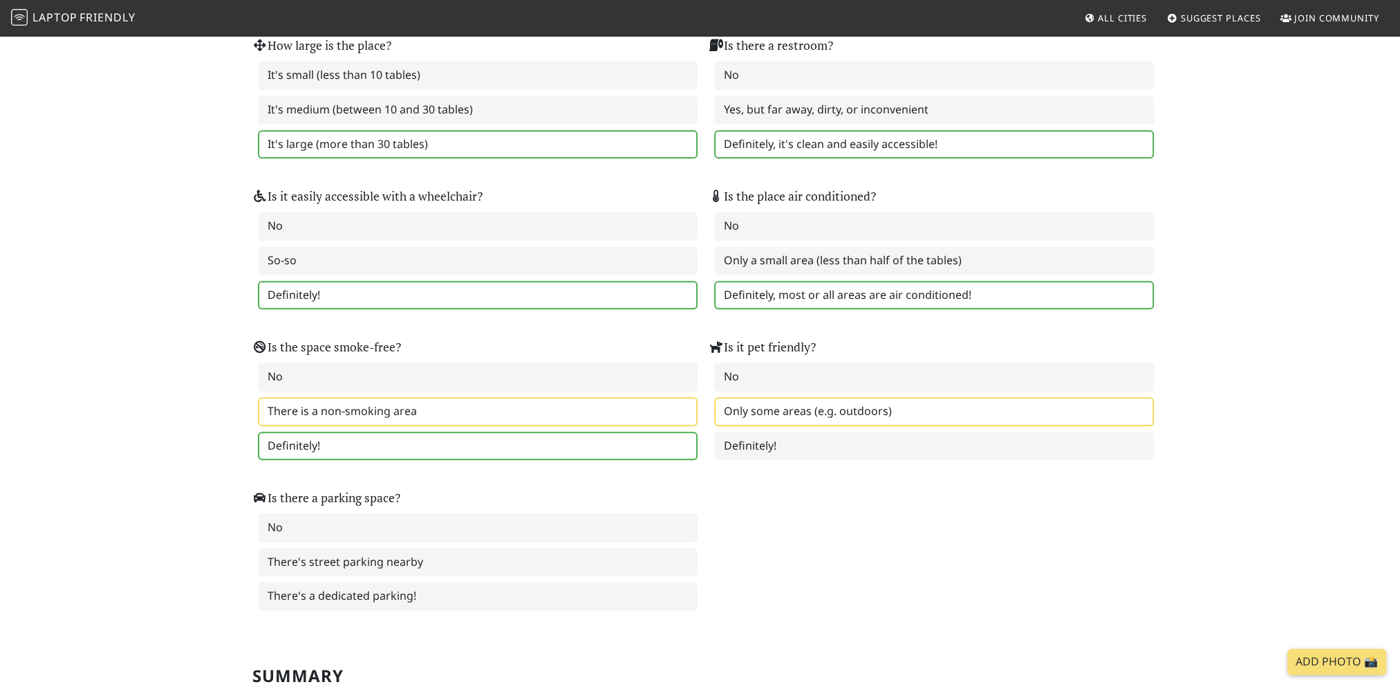
click at [357, 431] on label "Definitely!" at bounding box center [478, 445] width 440 height 29
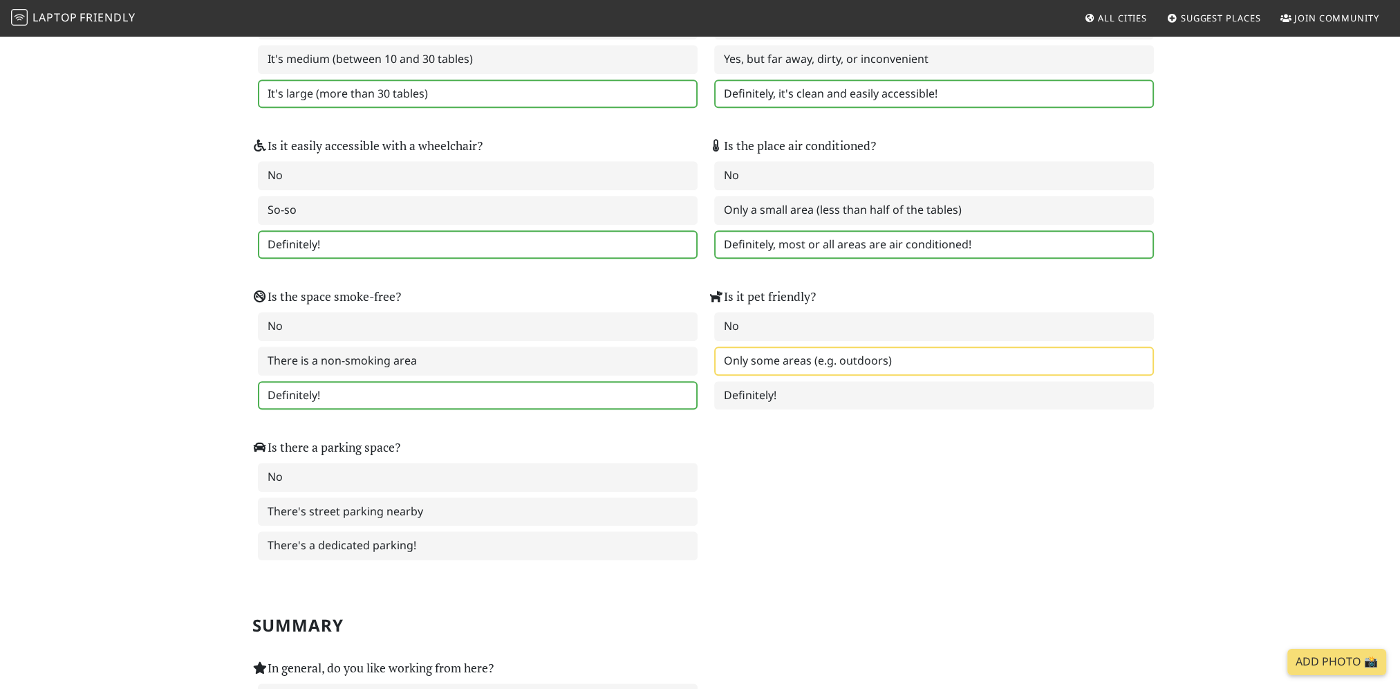
scroll to position [1729, 0]
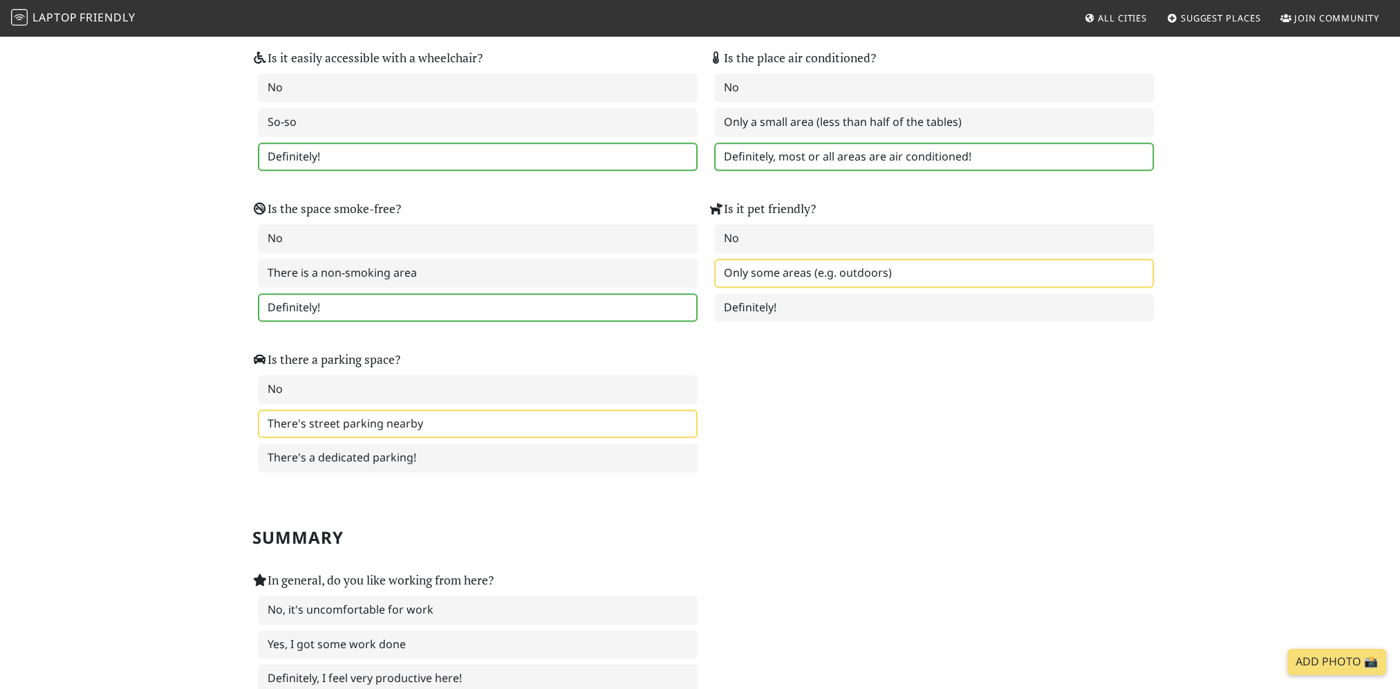
click at [387, 409] on label "There's street parking nearby" at bounding box center [478, 423] width 440 height 29
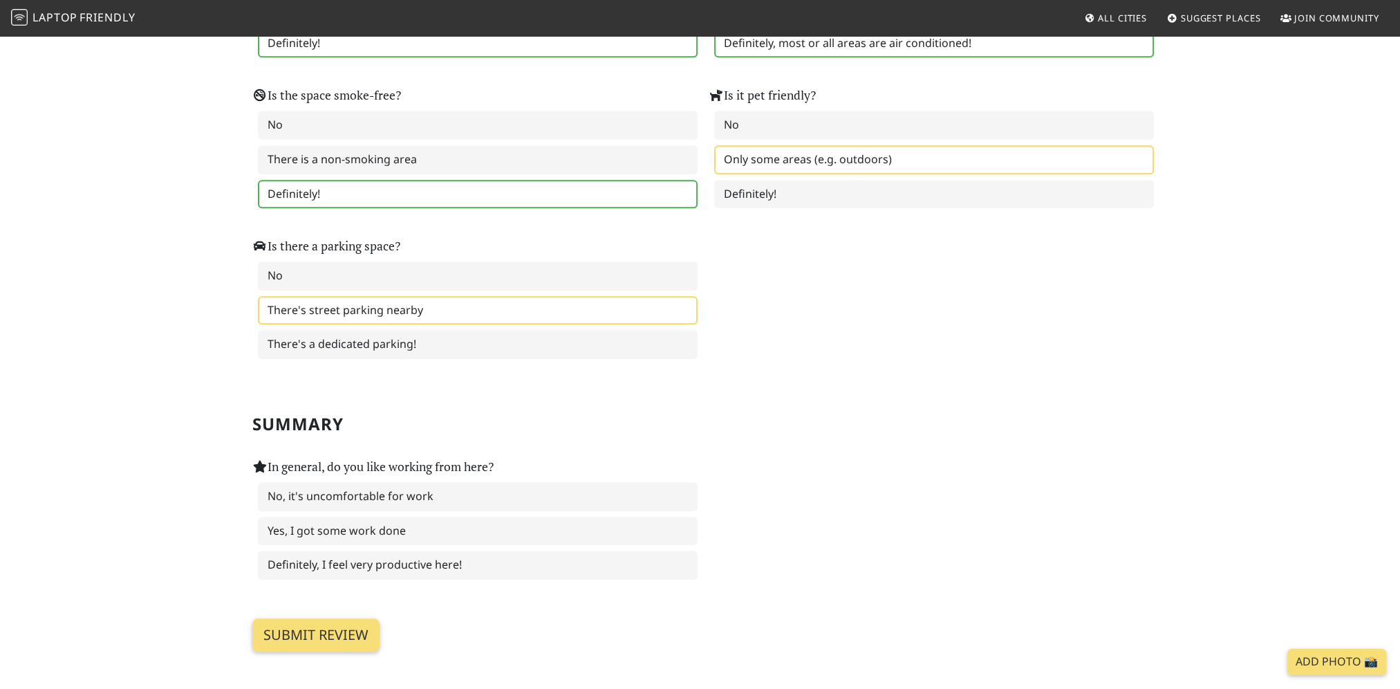
scroll to position [1936, 0]
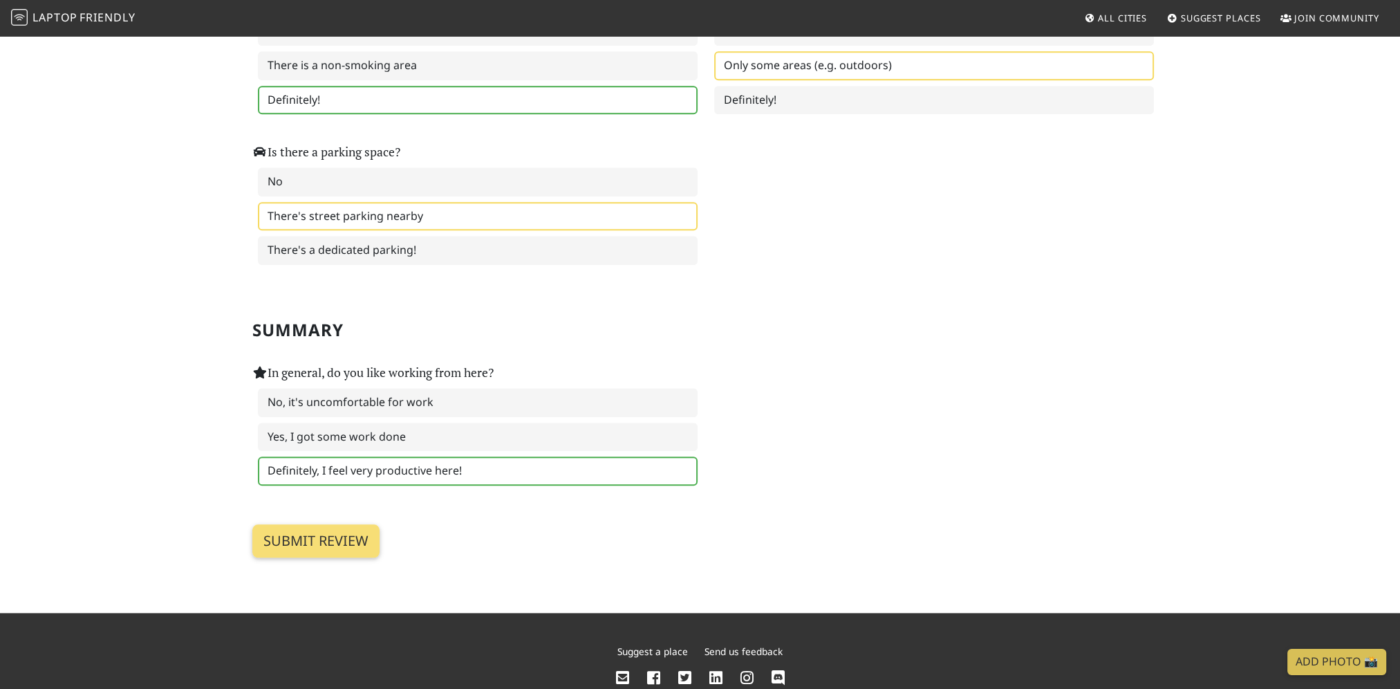
click at [356, 456] on label "Definitely, I feel very productive here!" at bounding box center [478, 470] width 440 height 29
click at [307, 524] on input "Submit review" at bounding box center [315, 540] width 127 height 33
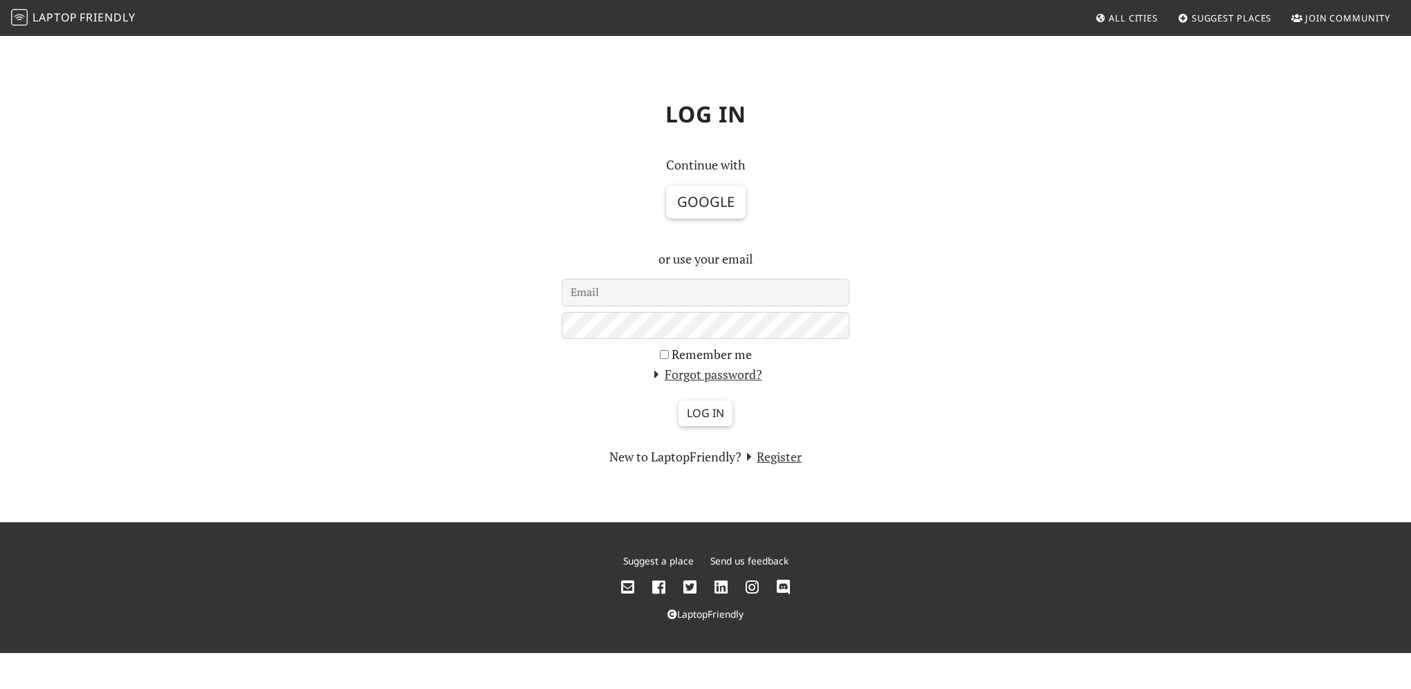
click at [653, 305] on input "email" at bounding box center [705, 293] width 288 height 28
click at [452, 252] on div "Log in Continue with Google or use your email Remember me Forgot password? Log …" at bounding box center [705, 279] width 913 height 378
click at [685, 207] on button "Google" at bounding box center [706, 201] width 80 height 33
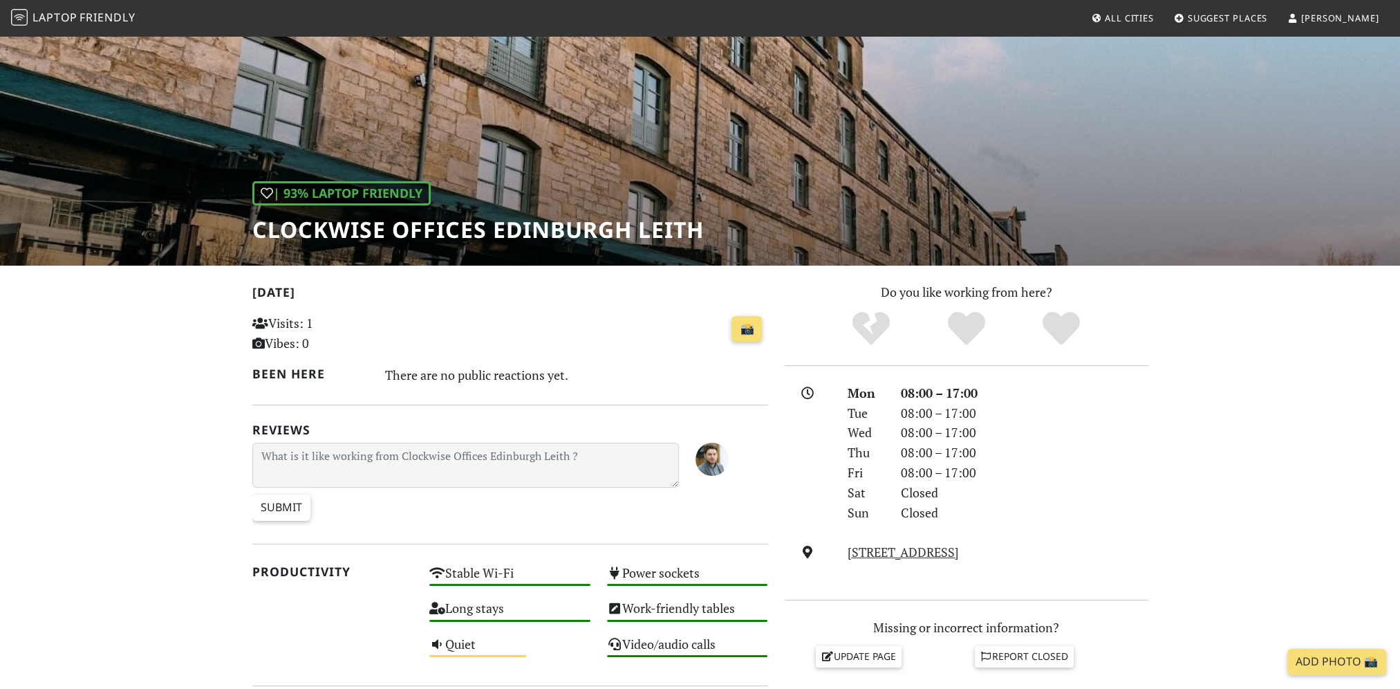
scroll to position [138, 0]
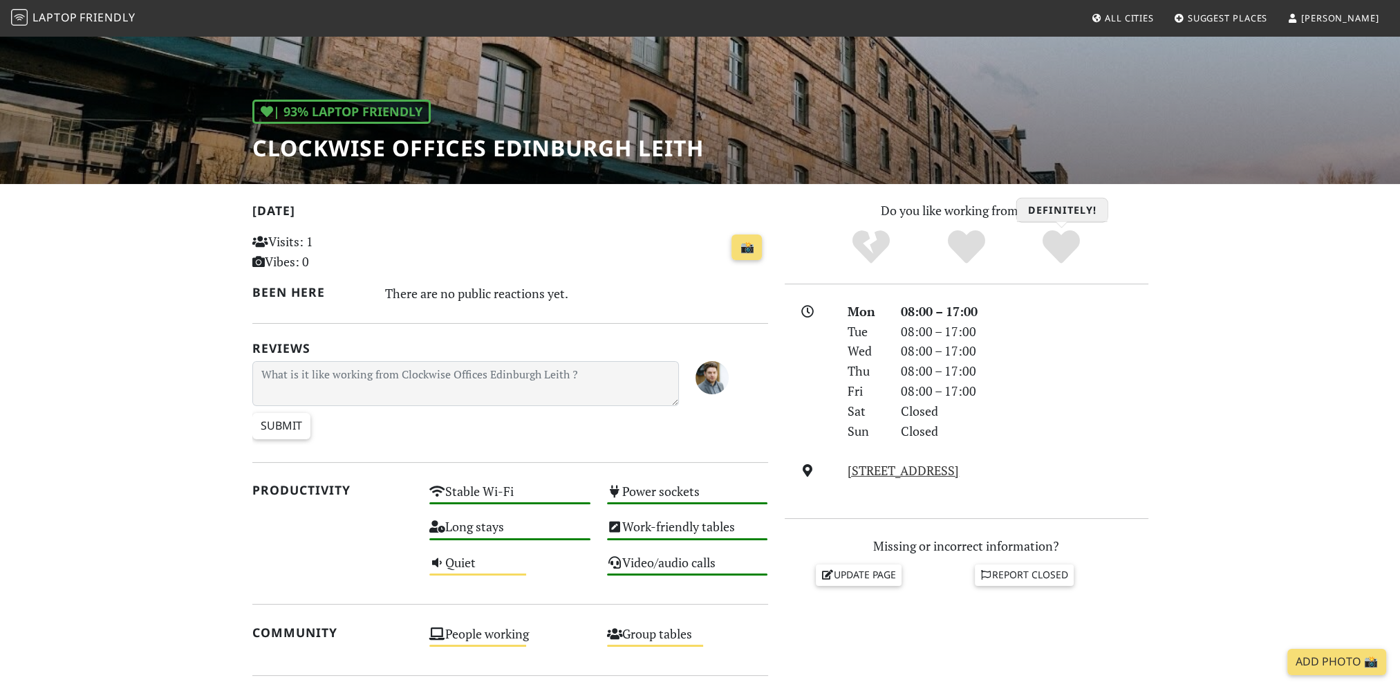
drag, startPoint x: 1078, startPoint y: 243, endPoint x: 1083, endPoint y: 255, distance: 12.7
click at [1078, 243] on icon "Definitely!" at bounding box center [1061, 246] width 37 height 37
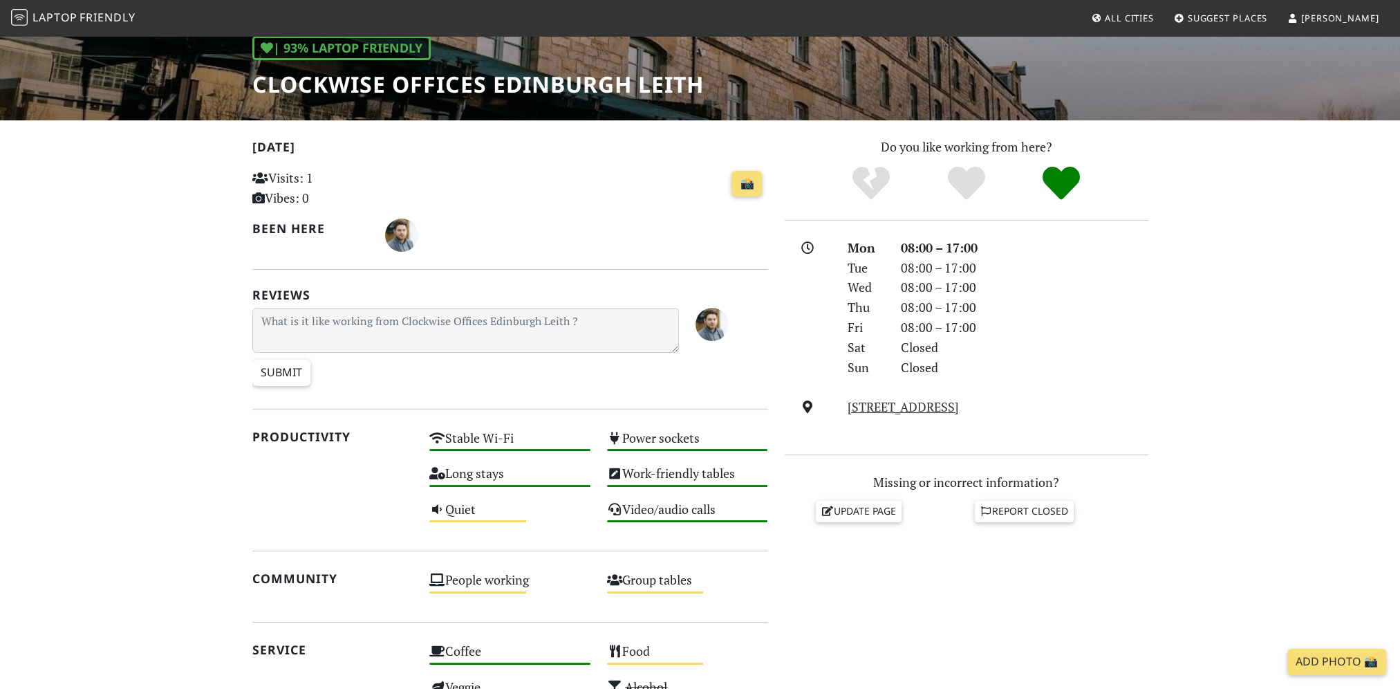
scroll to position [121, 0]
